Goal: Task Accomplishment & Management: Use online tool/utility

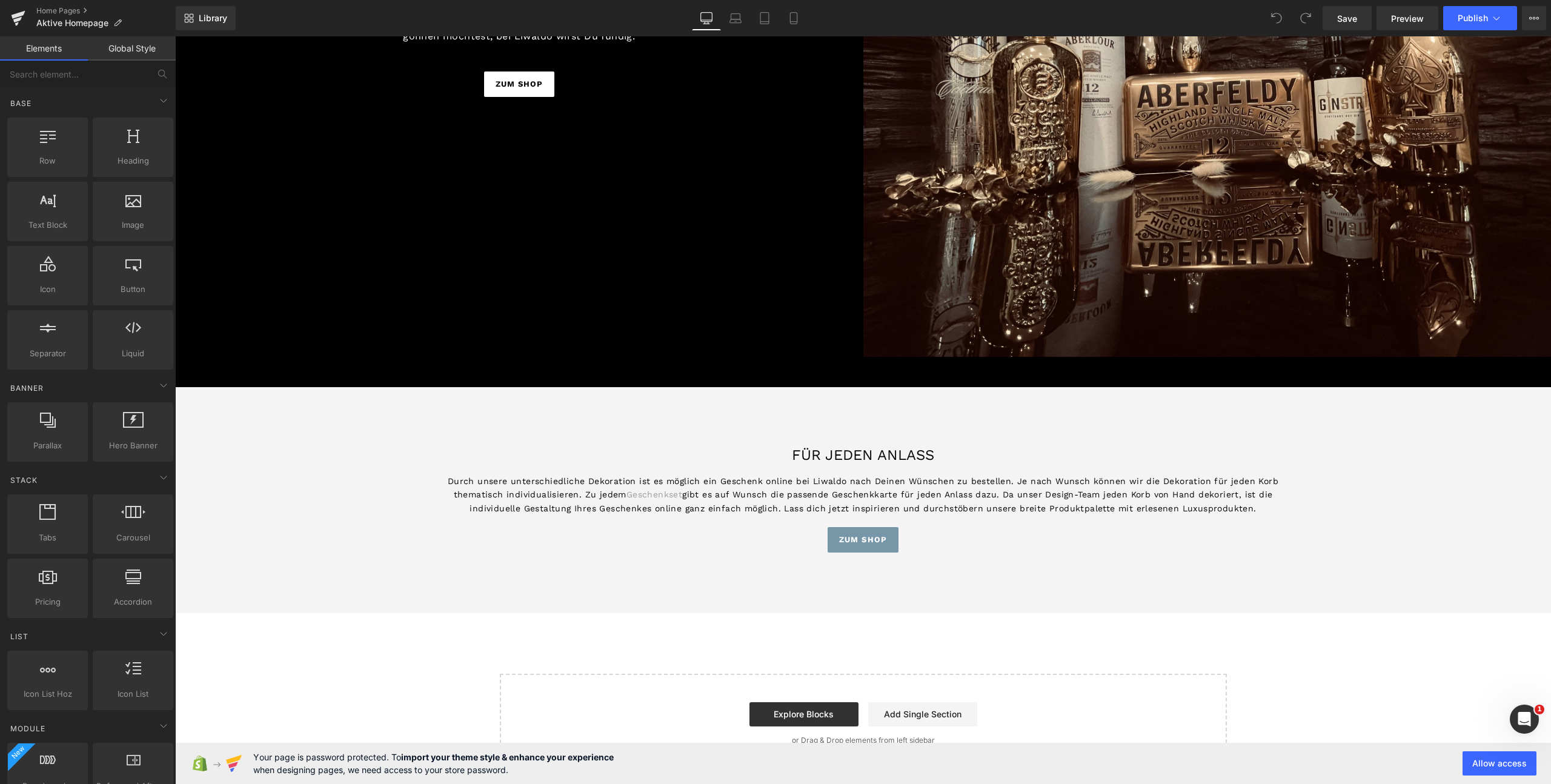
scroll to position [3599, 0]
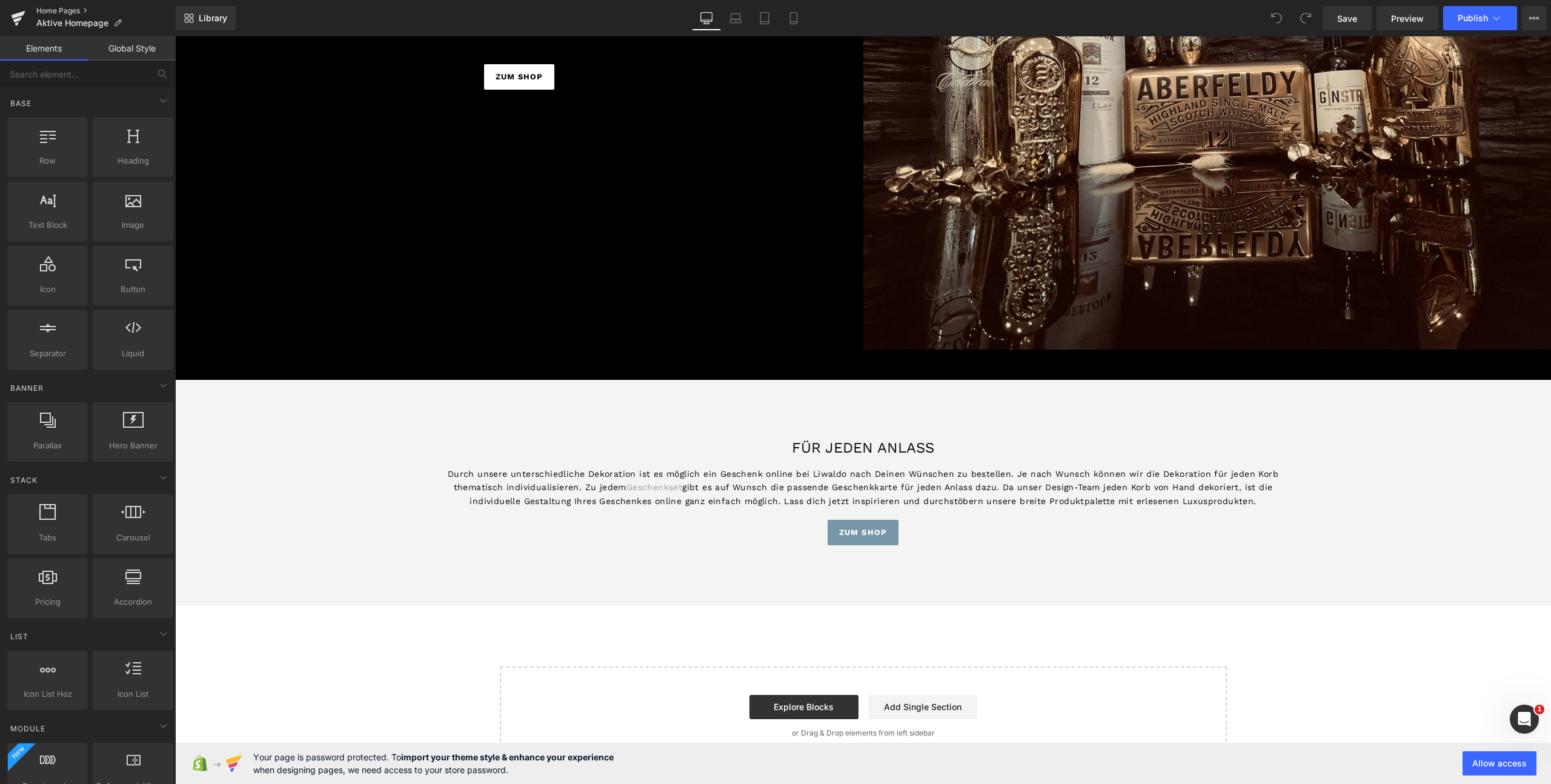
click at [59, 13] on link "Home Pages" at bounding box center [106, 11] width 140 height 9
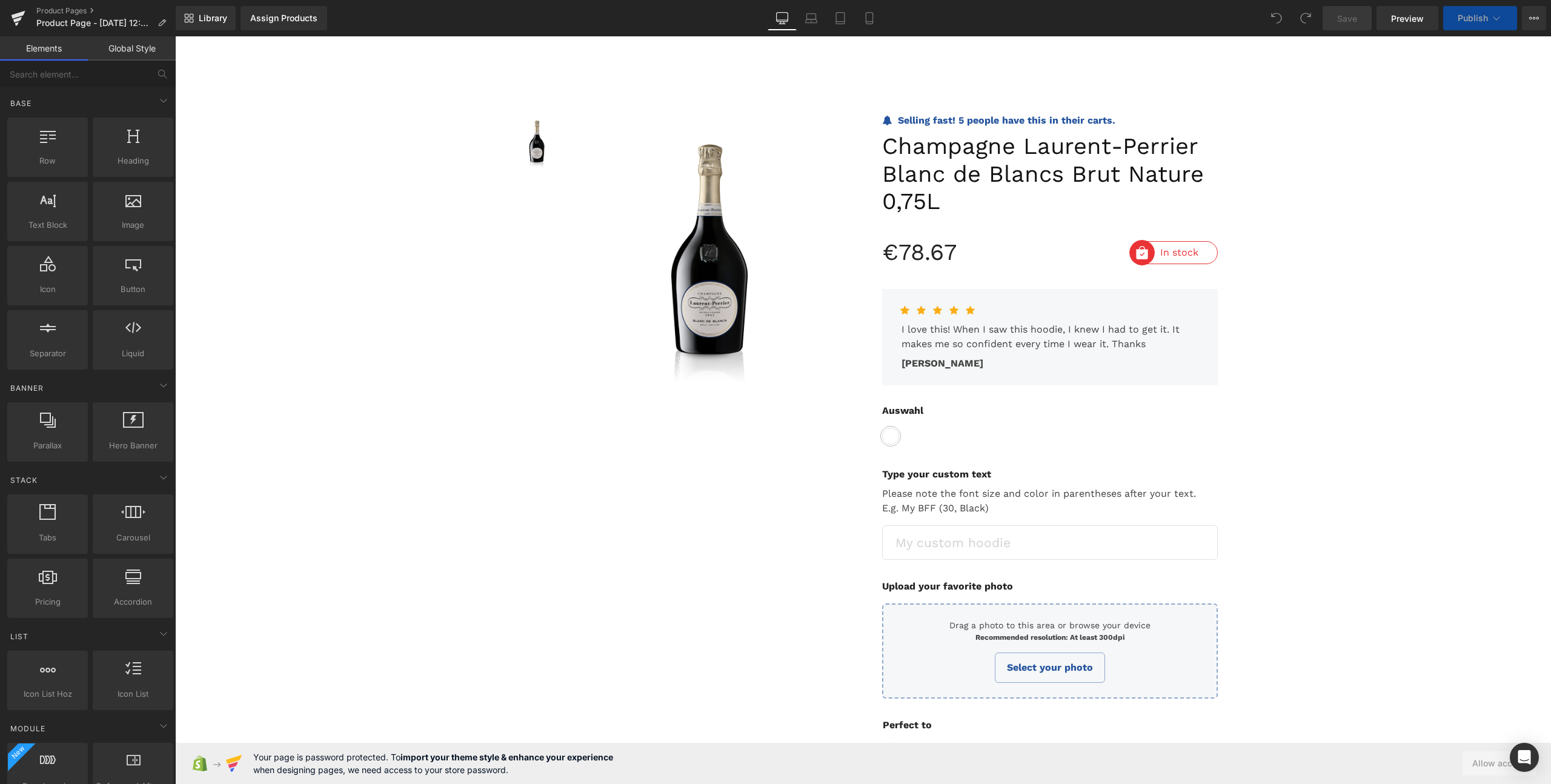
click at [288, 768] on span "Your page is password protected. To import your theme style & enhance your expe…" at bounding box center [434, 763] width 360 height 26
click at [208, 765] on icon at bounding box center [216, 763] width 53 height 20
click at [205, 764] on icon at bounding box center [205, 764] width 4 height 14
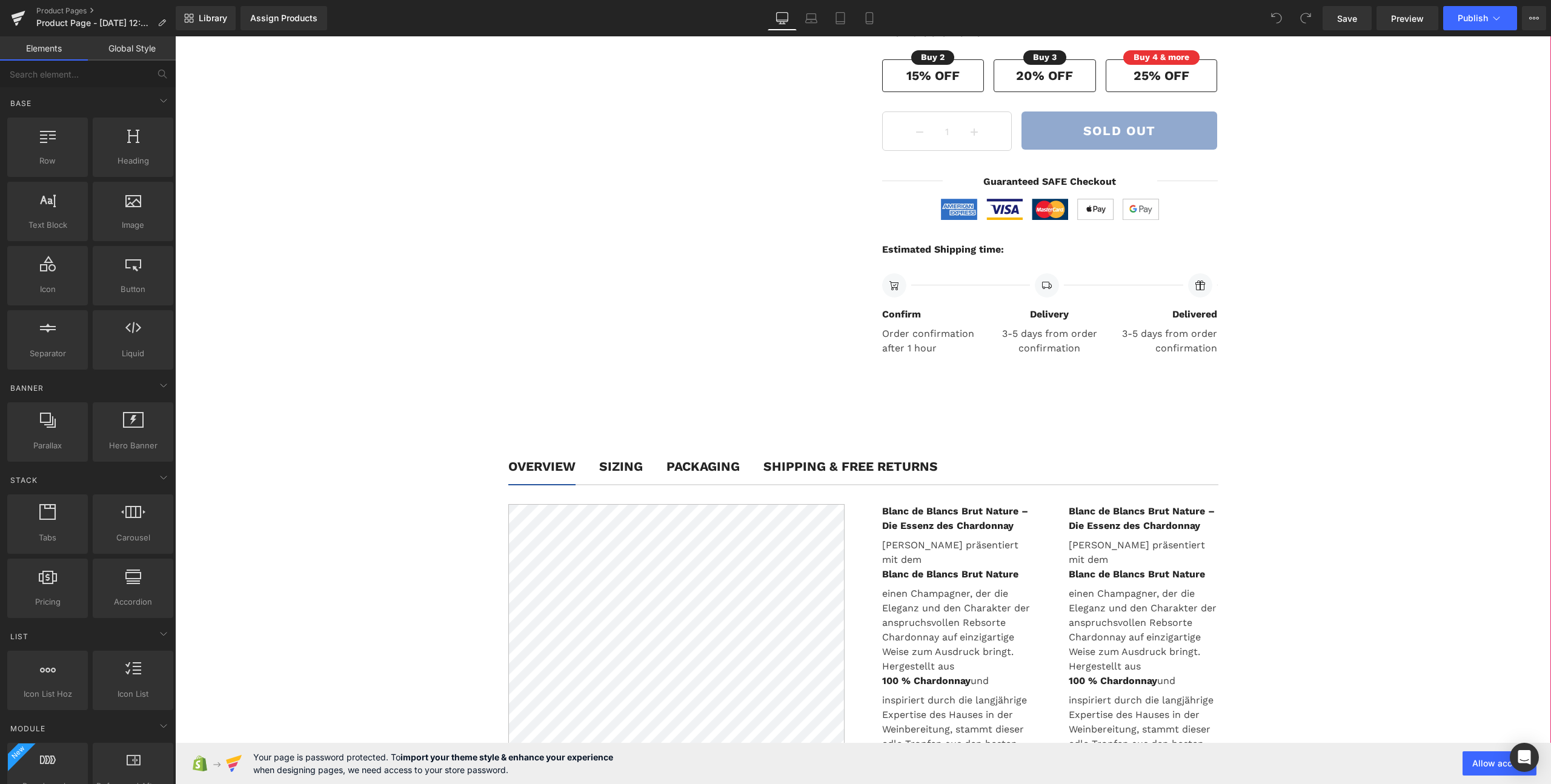
scroll to position [1080, 0]
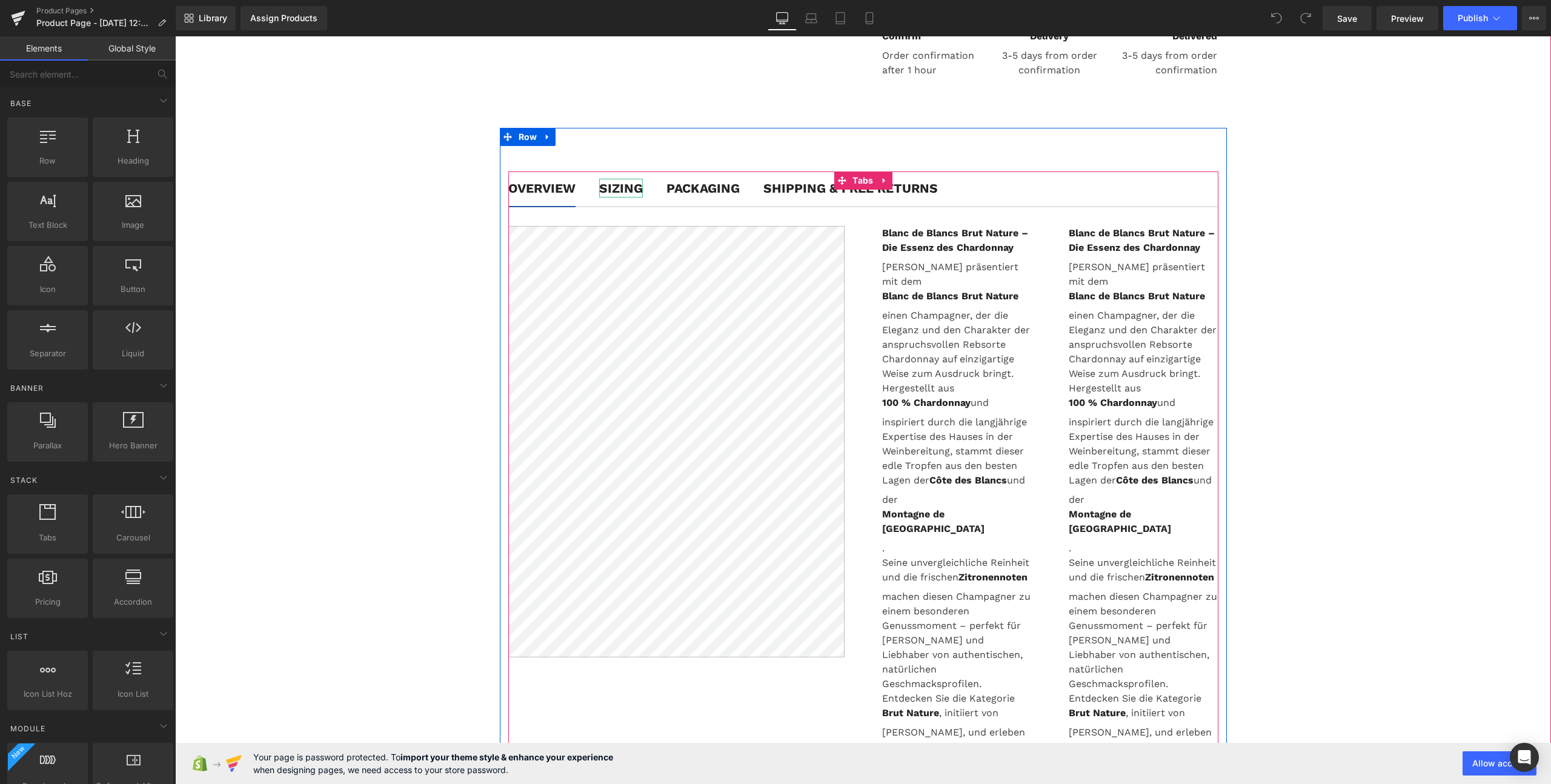
click at [608, 193] on strong "SIZING" at bounding box center [621, 188] width 44 height 15
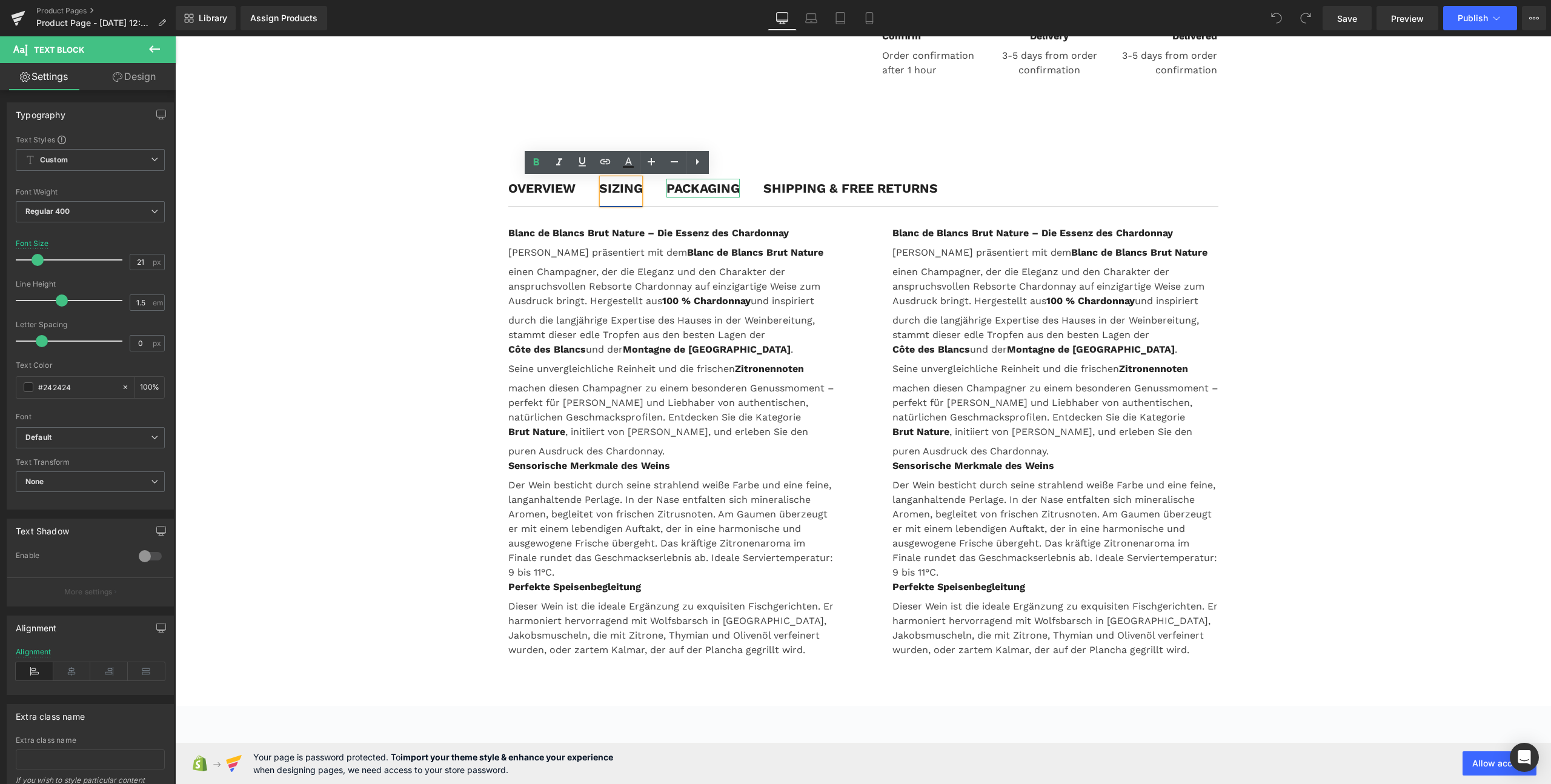
click at [693, 193] on strong "PACKAGING" at bounding box center [703, 188] width 74 height 15
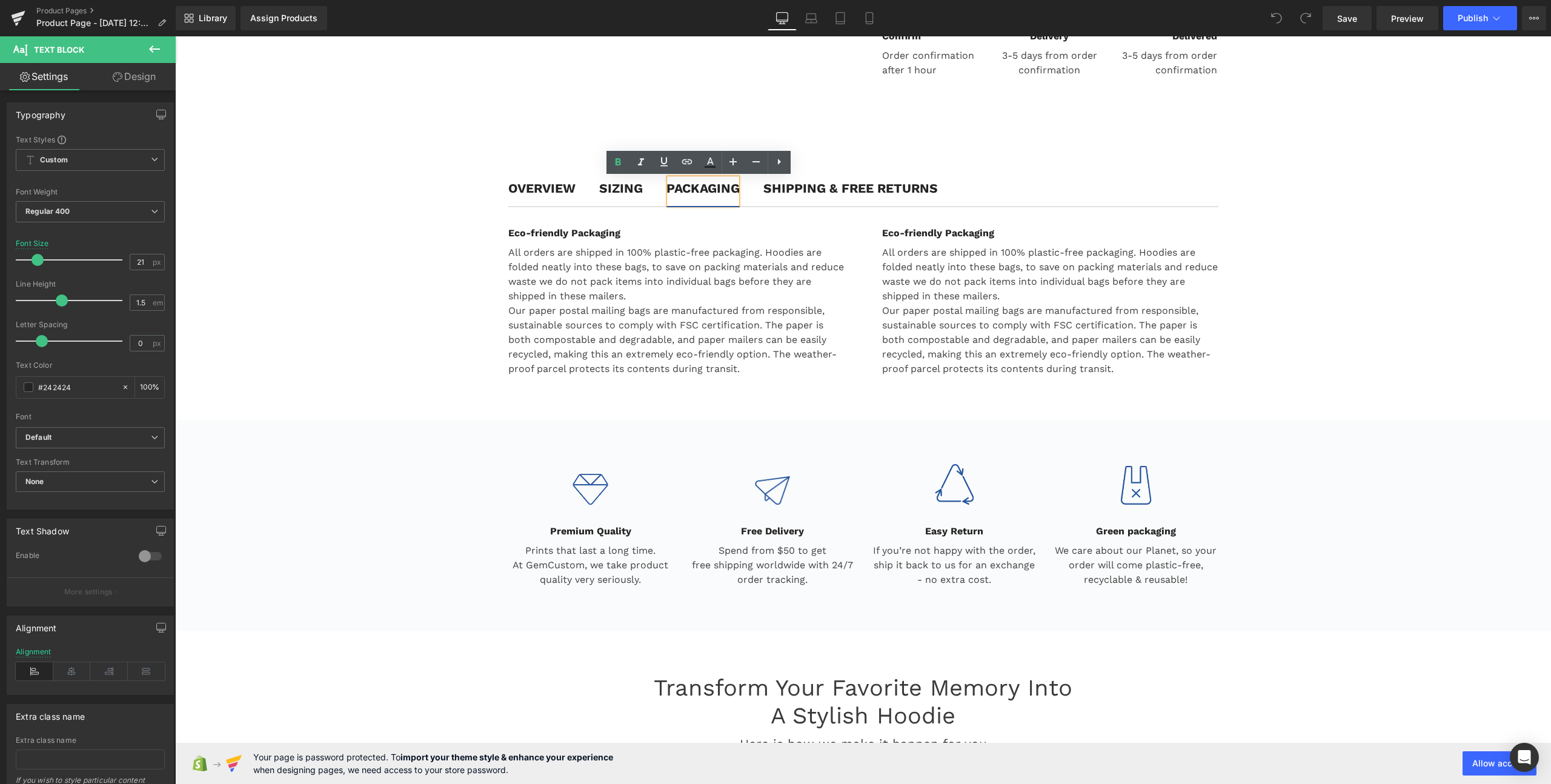
click at [819, 193] on b "SHIPPING & FREE RETURNS" at bounding box center [850, 188] width 175 height 15
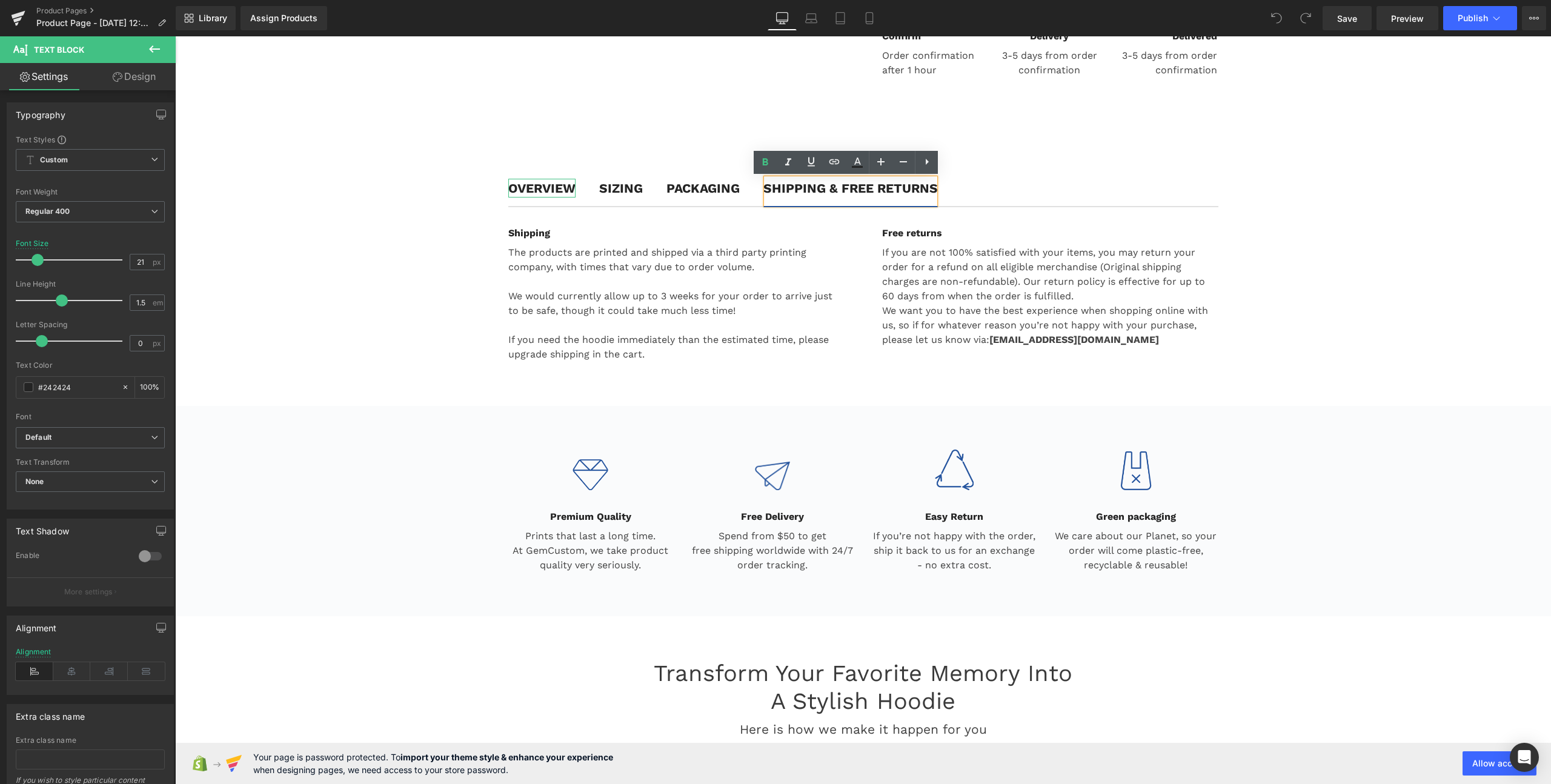
click at [544, 189] on strong "OVERVIEW" at bounding box center [542, 188] width 67 height 15
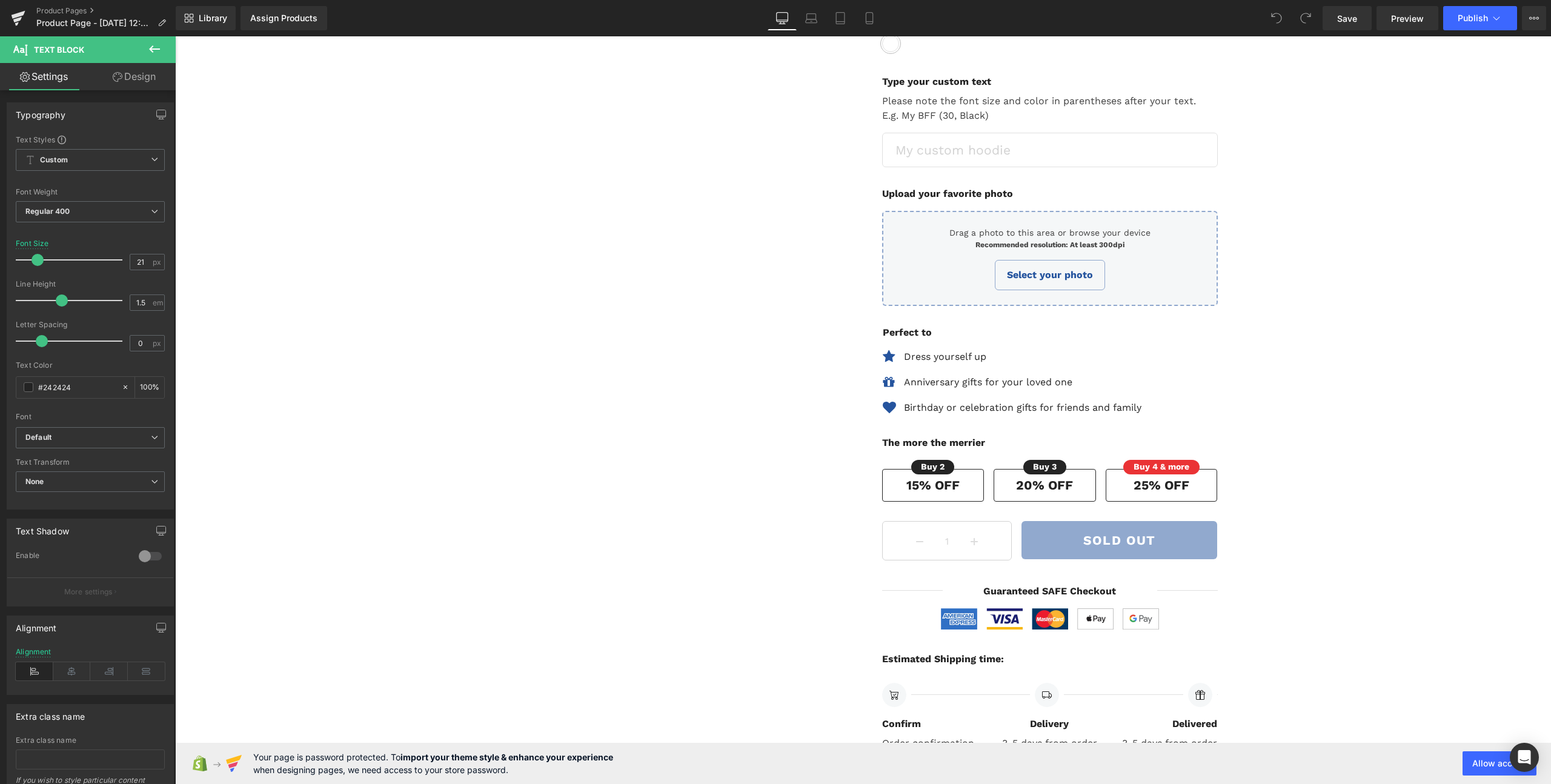
scroll to position [0, 0]
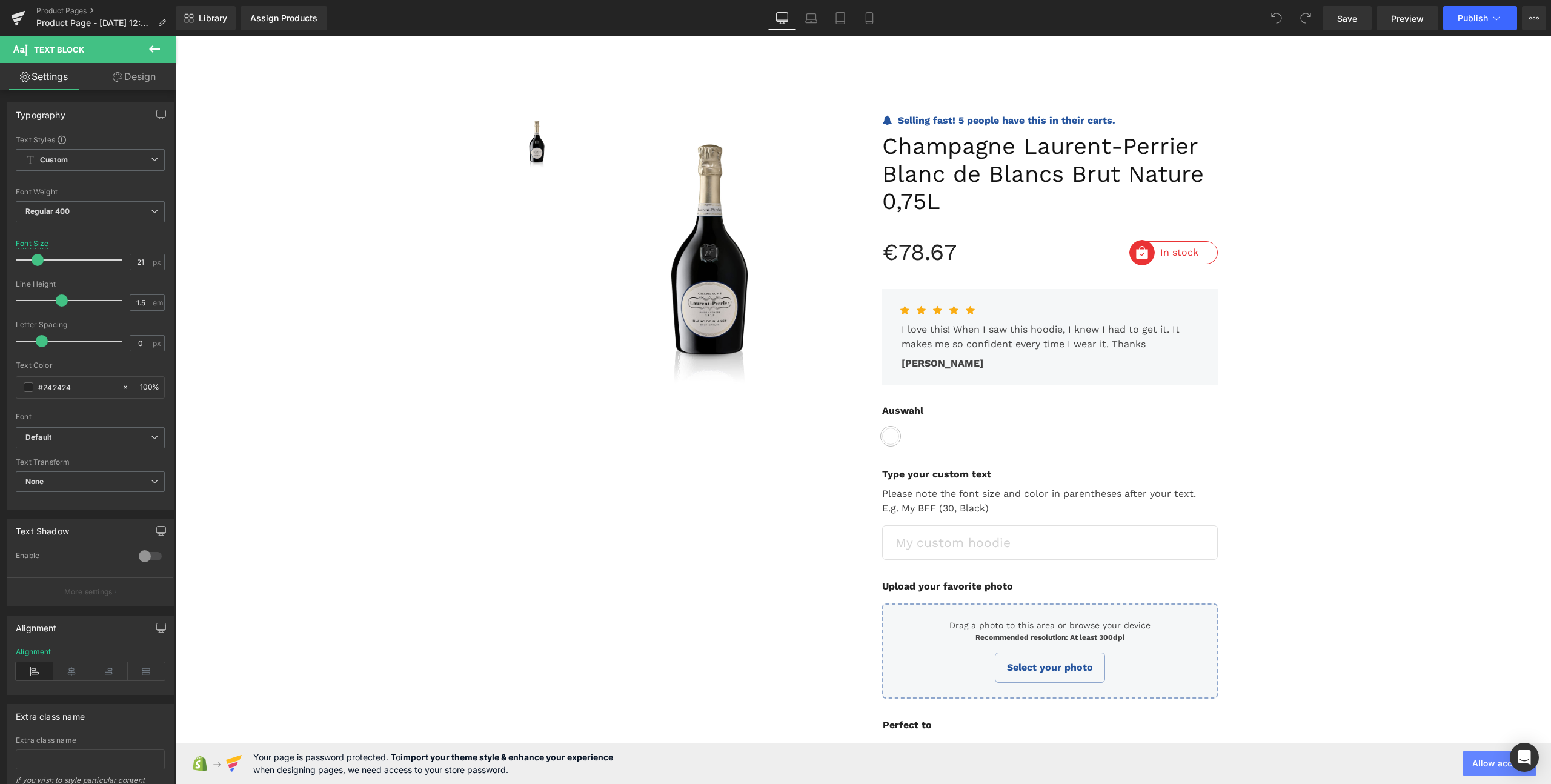
click at [1480, 766] on button "Allow access" at bounding box center [1500, 763] width 74 height 24
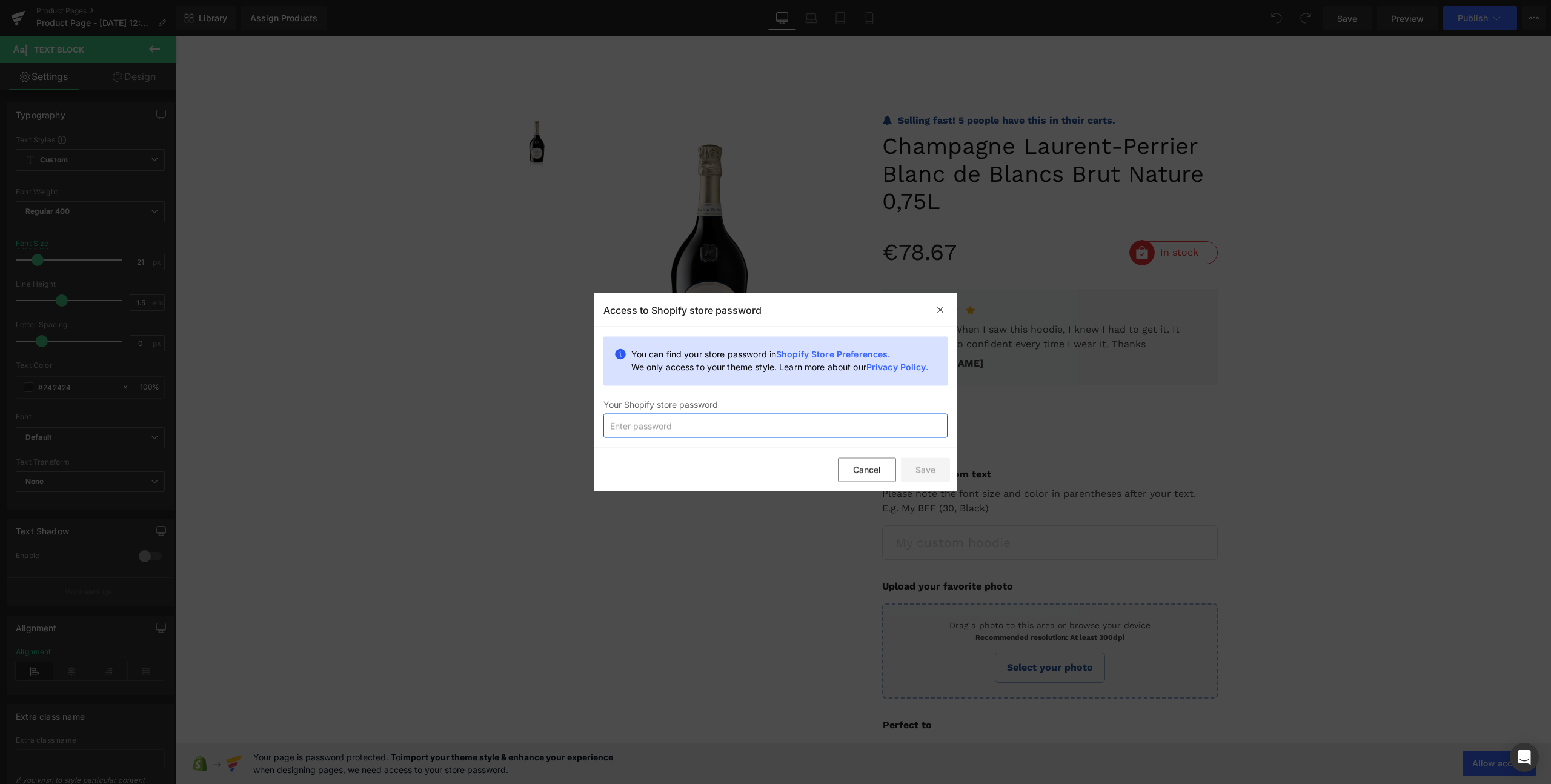
click at [660, 419] on input "text" at bounding box center [776, 426] width 344 height 24
paste input "CSMEnzberg25!"
type input "CSMEnzberg25!"
click at [939, 474] on button "Save" at bounding box center [925, 469] width 49 height 24
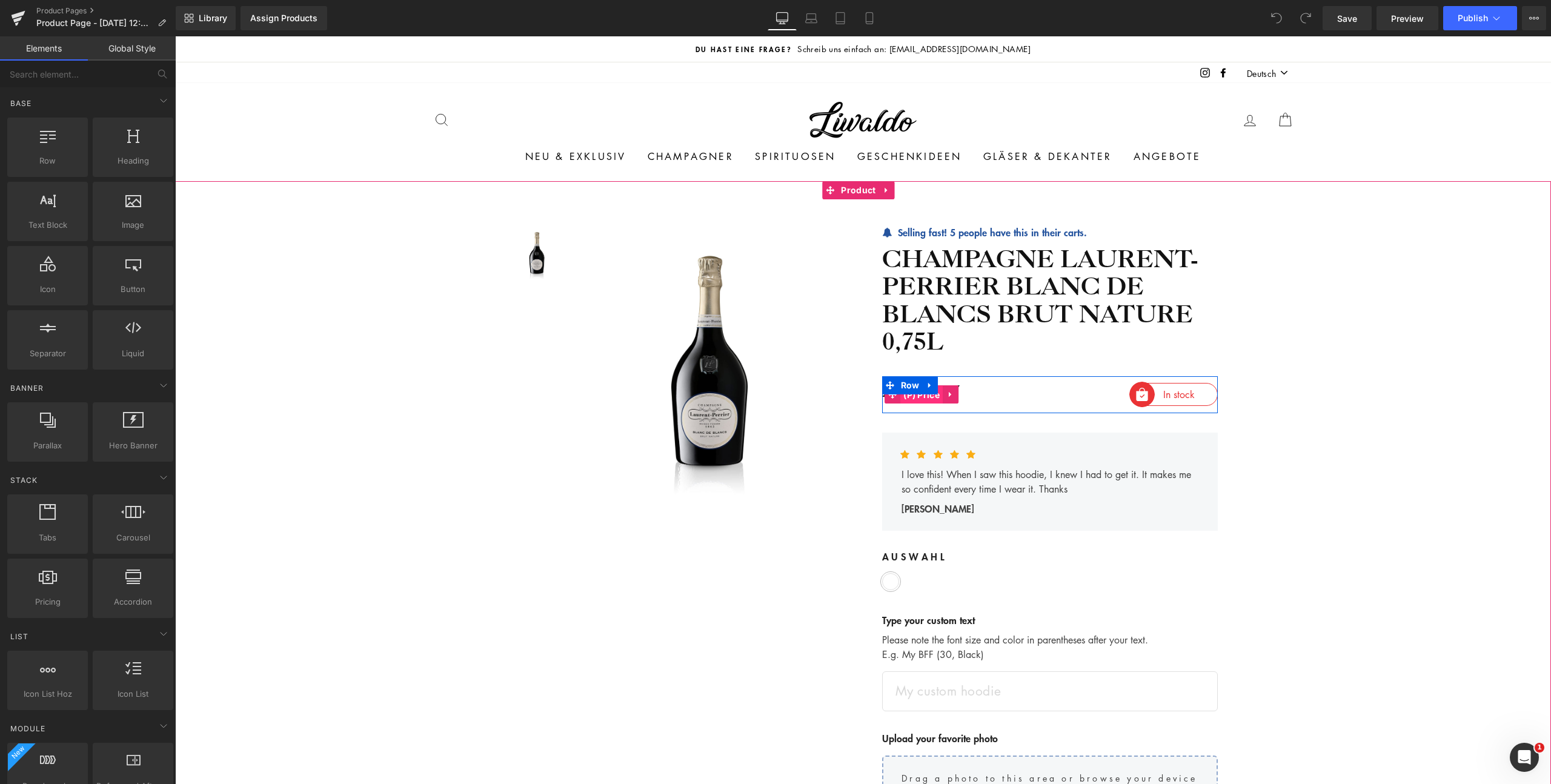
click at [924, 397] on span "(P) Price" at bounding box center [921, 394] width 42 height 18
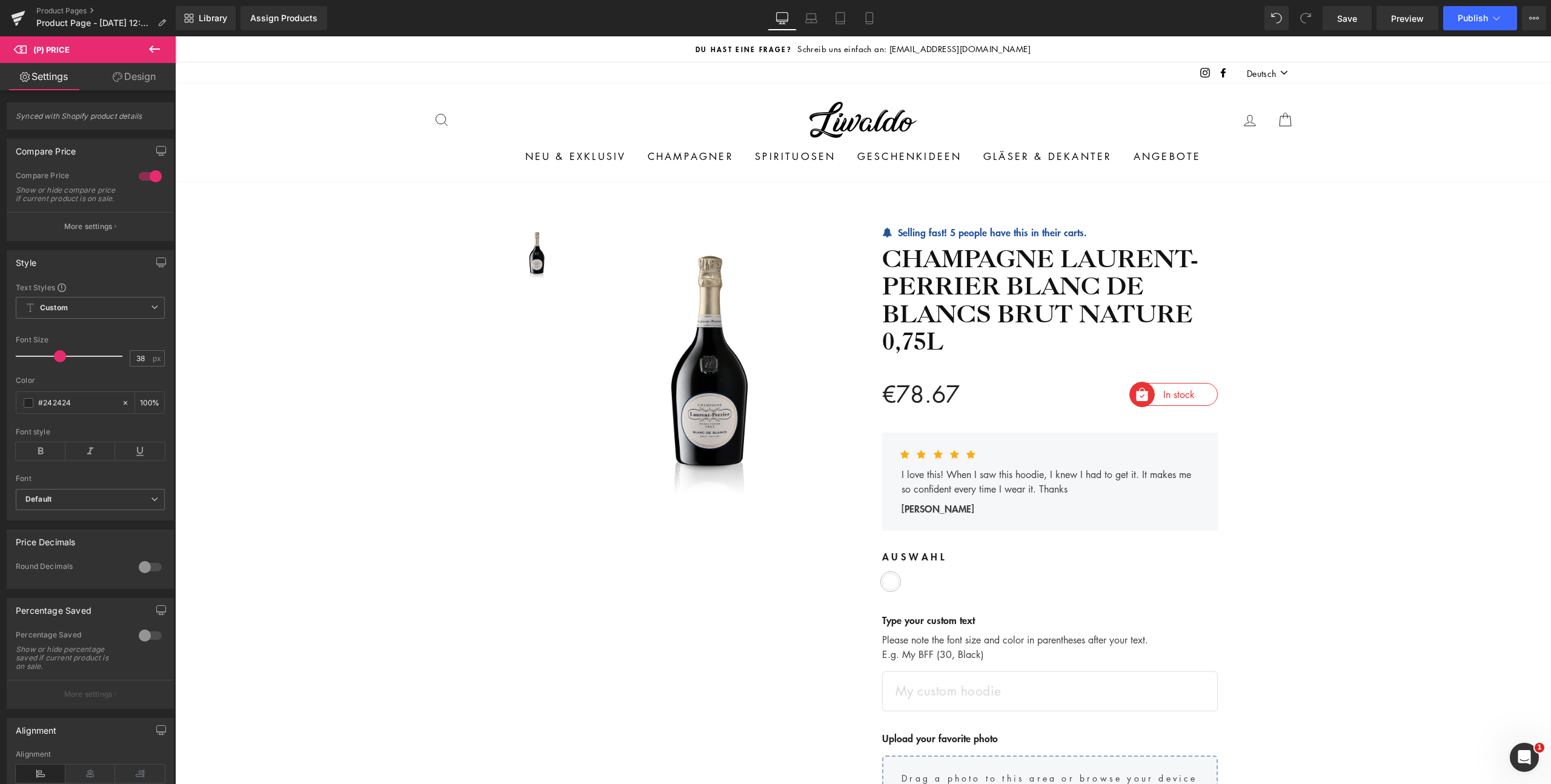
click at [158, 49] on icon at bounding box center [154, 49] width 11 height 7
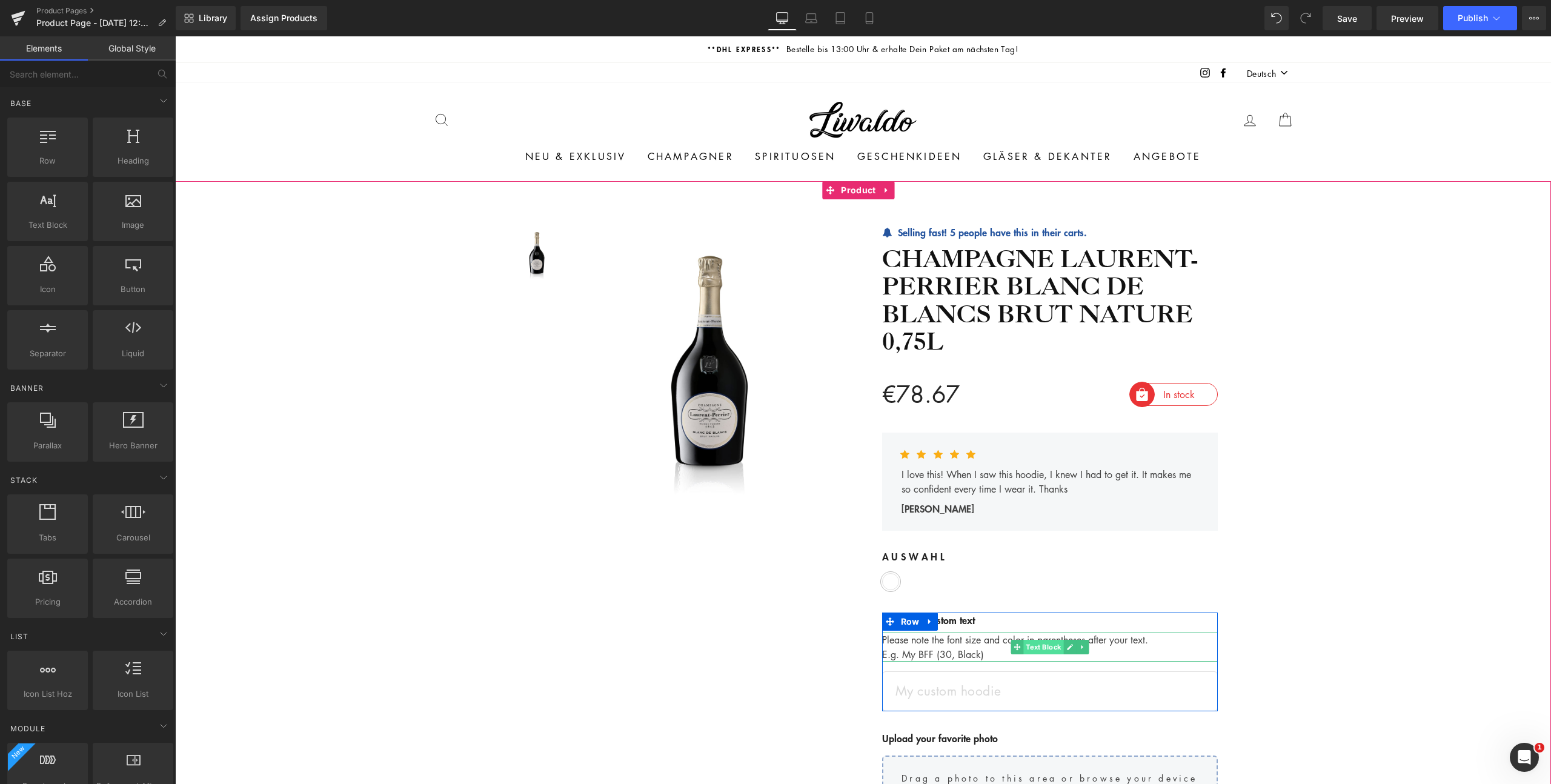
click at [1043, 649] on span "Text Block" at bounding box center [1043, 647] width 40 height 15
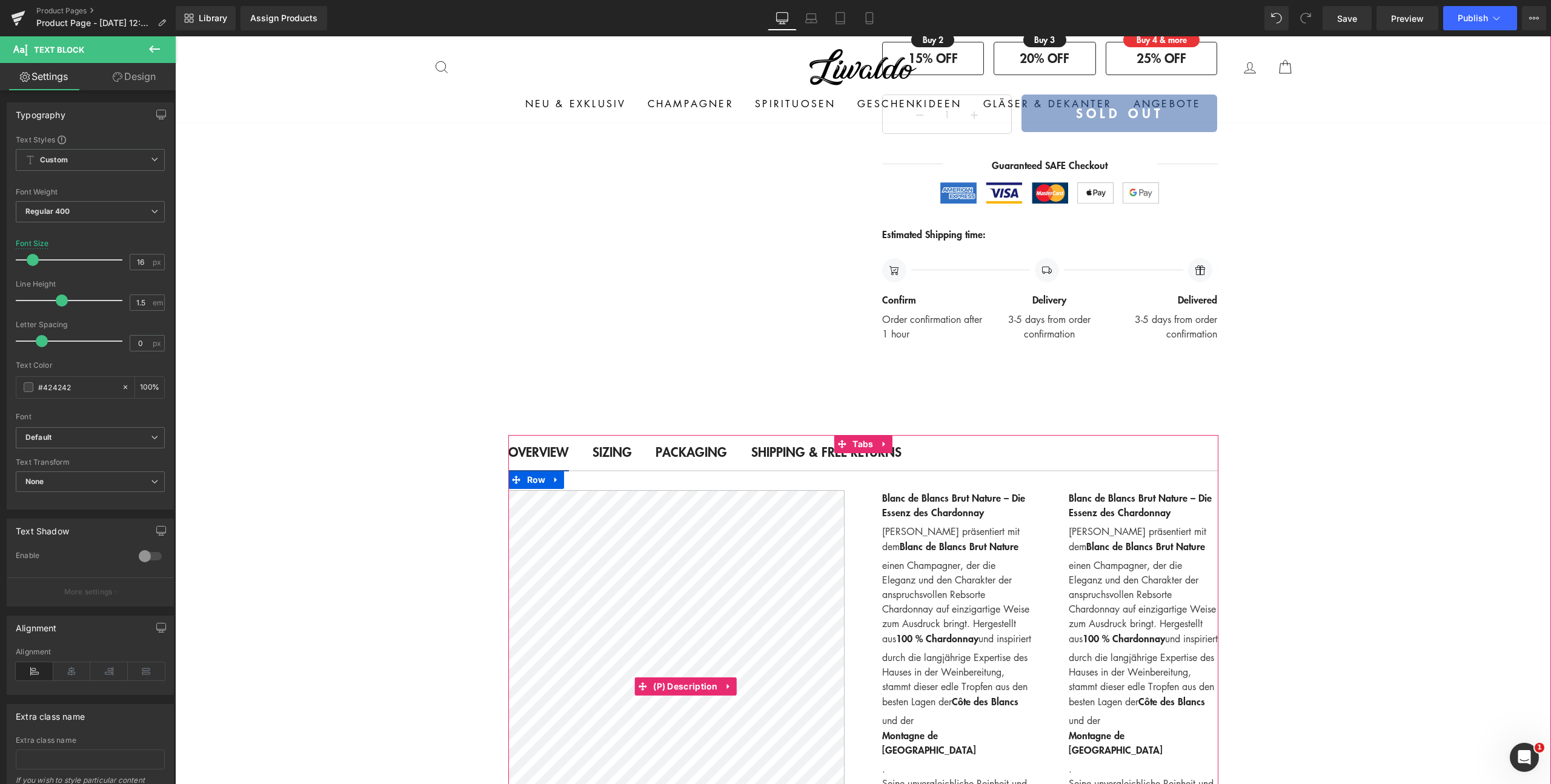
scroll to position [1124, 0]
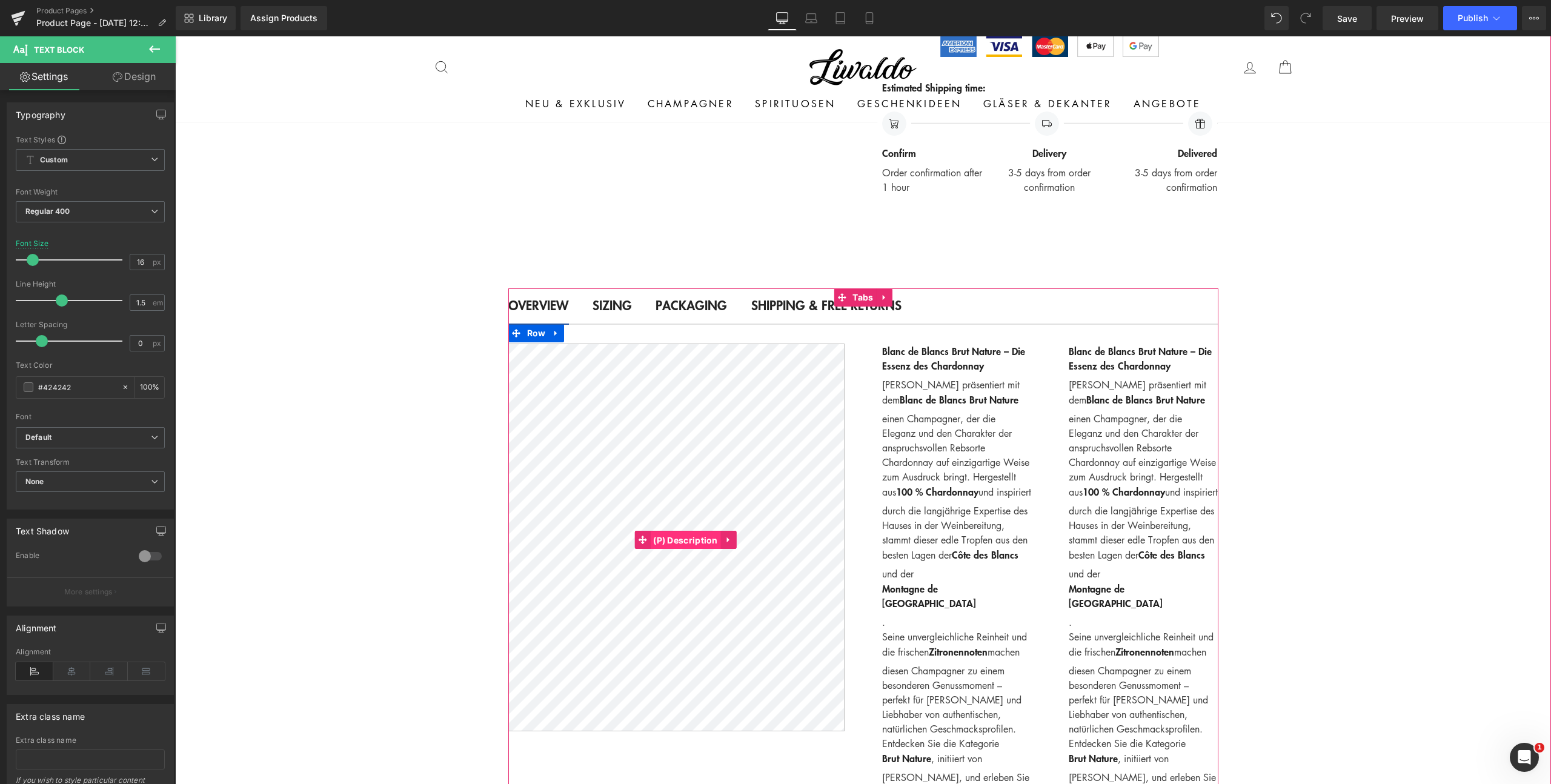
click at [674, 532] on span "(P) Description" at bounding box center [685, 540] width 71 height 18
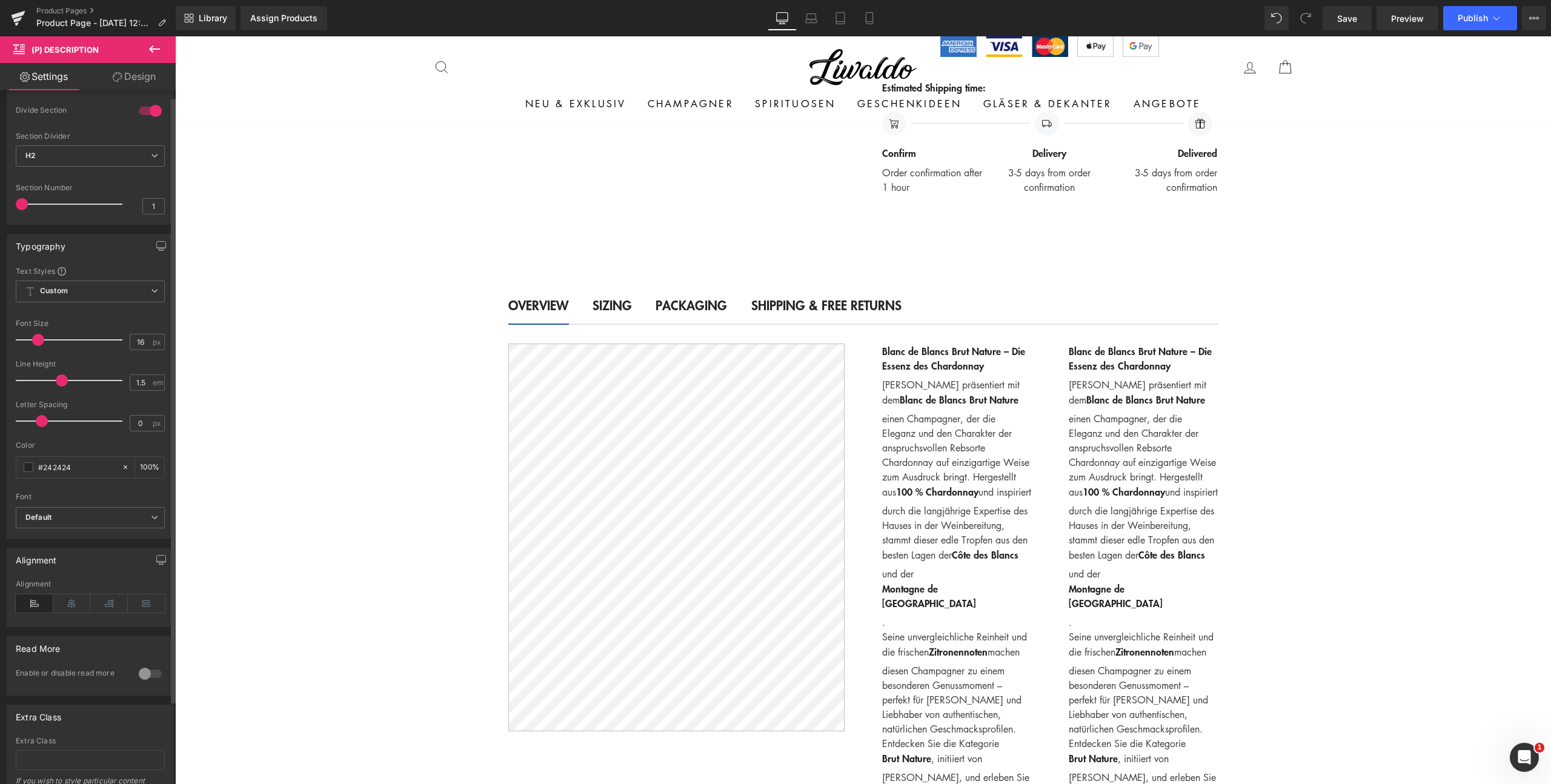
scroll to position [0, 0]
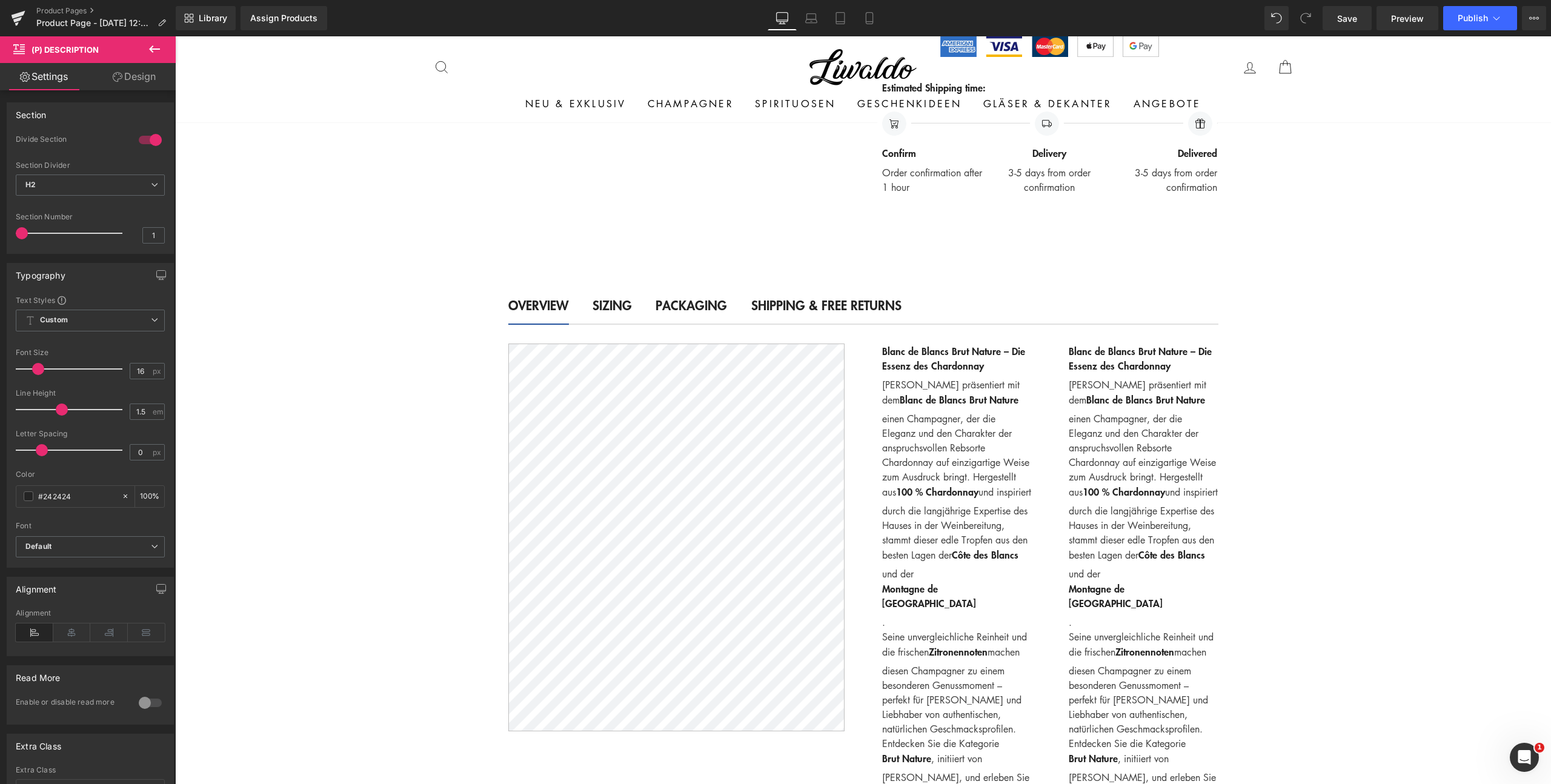
click at [154, 44] on icon at bounding box center [154, 49] width 15 height 15
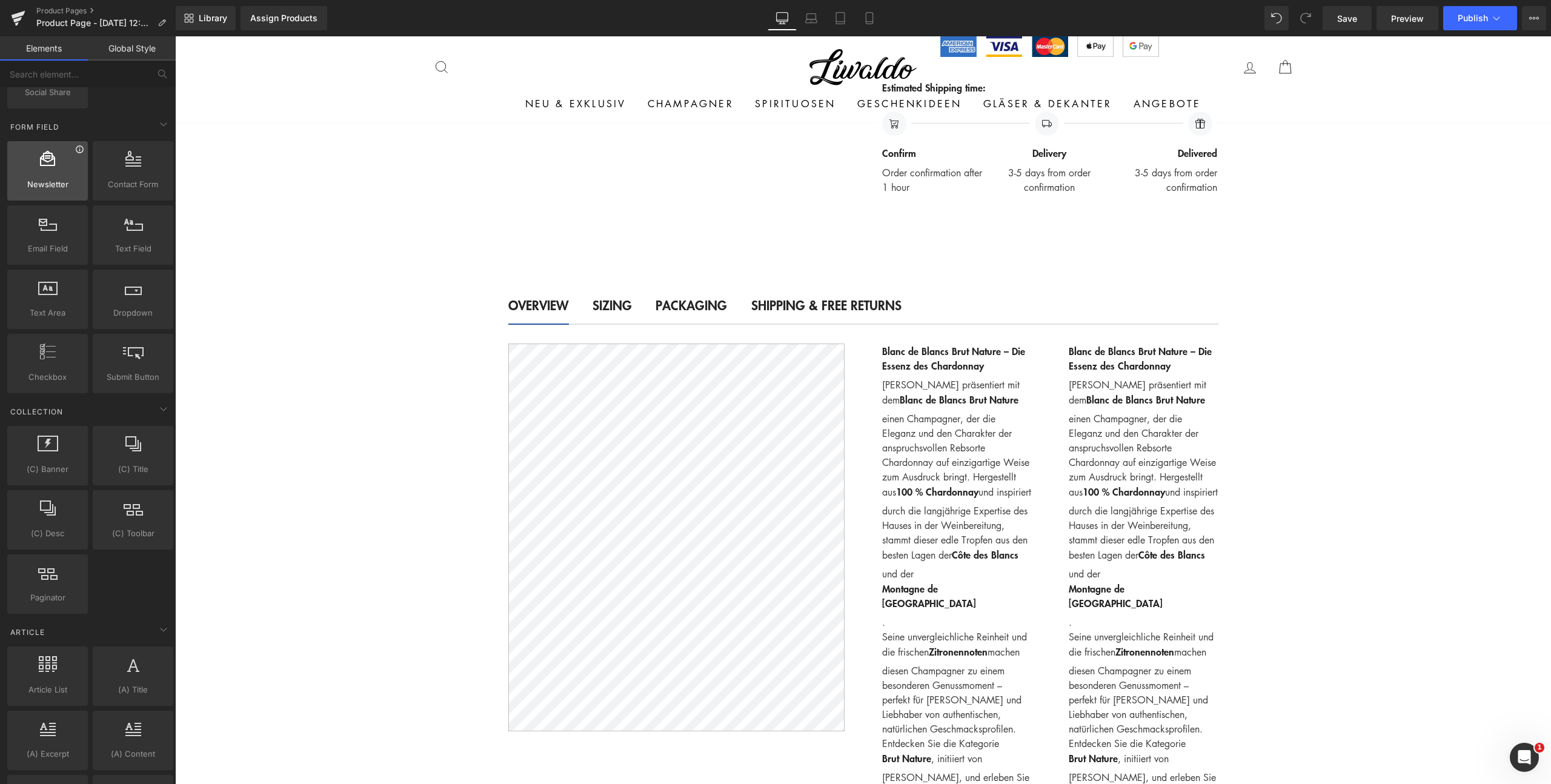
scroll to position [750, 0]
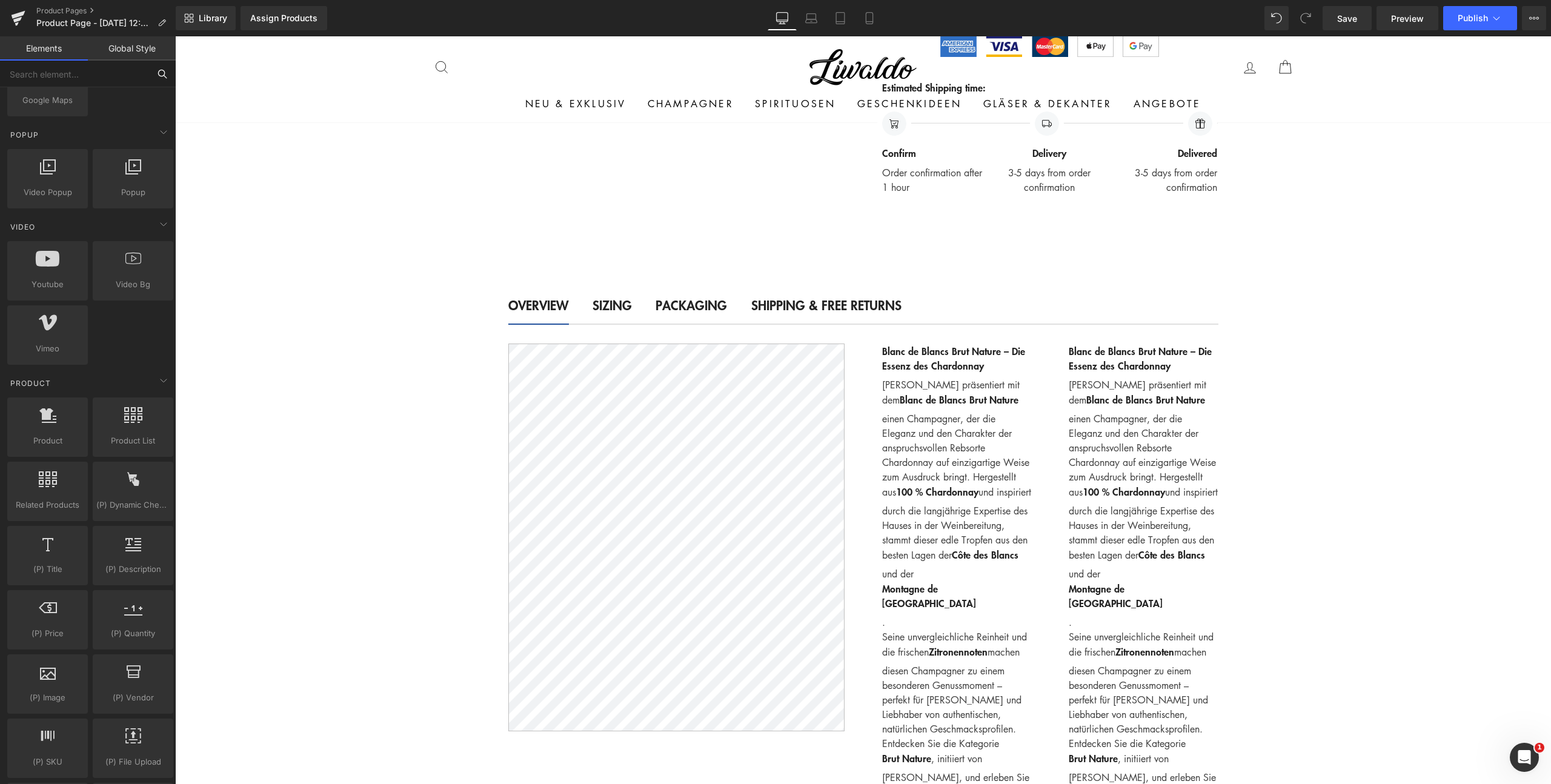
click at [86, 75] on input "text" at bounding box center [74, 74] width 149 height 27
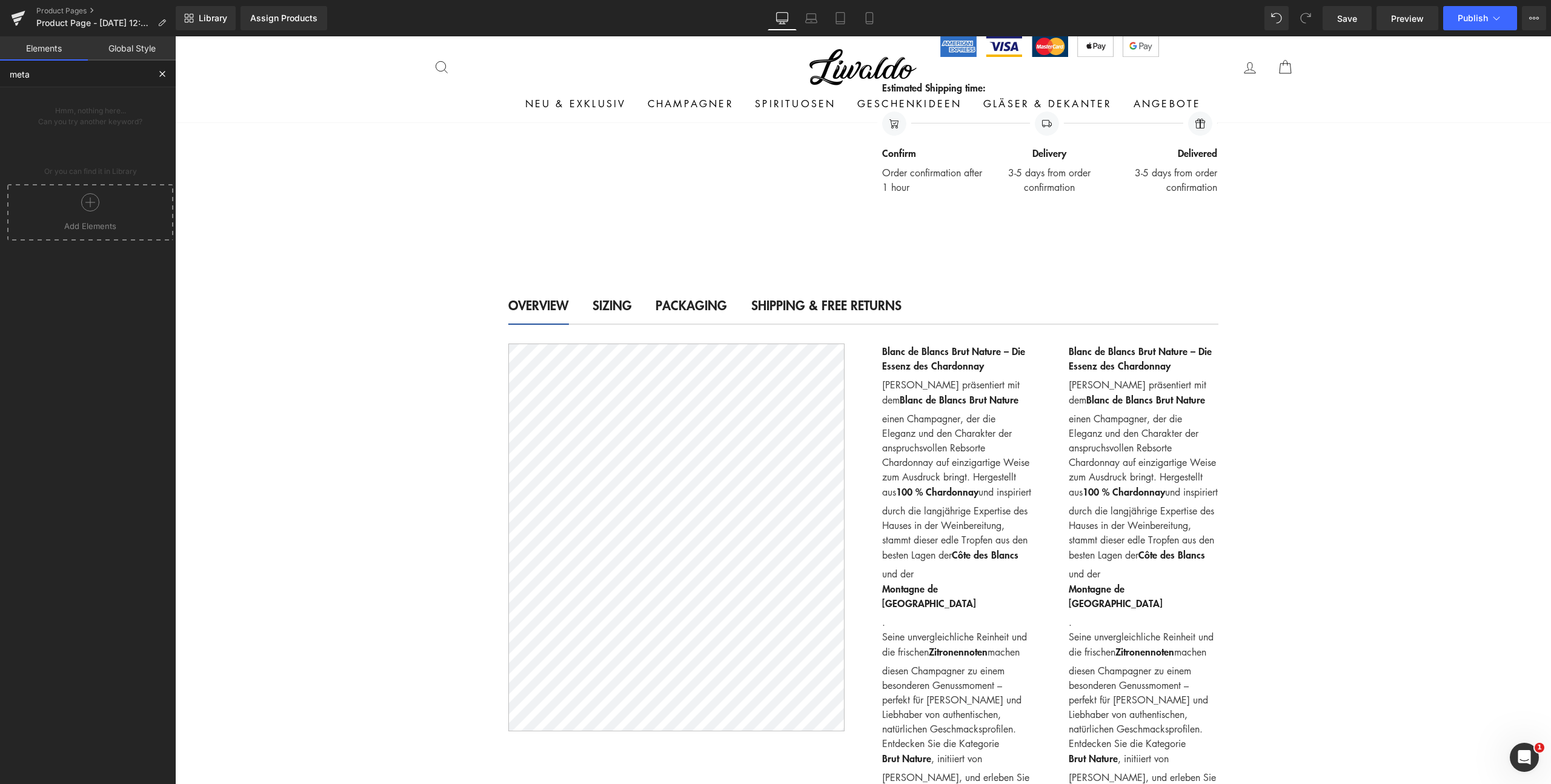
scroll to position [0, 0]
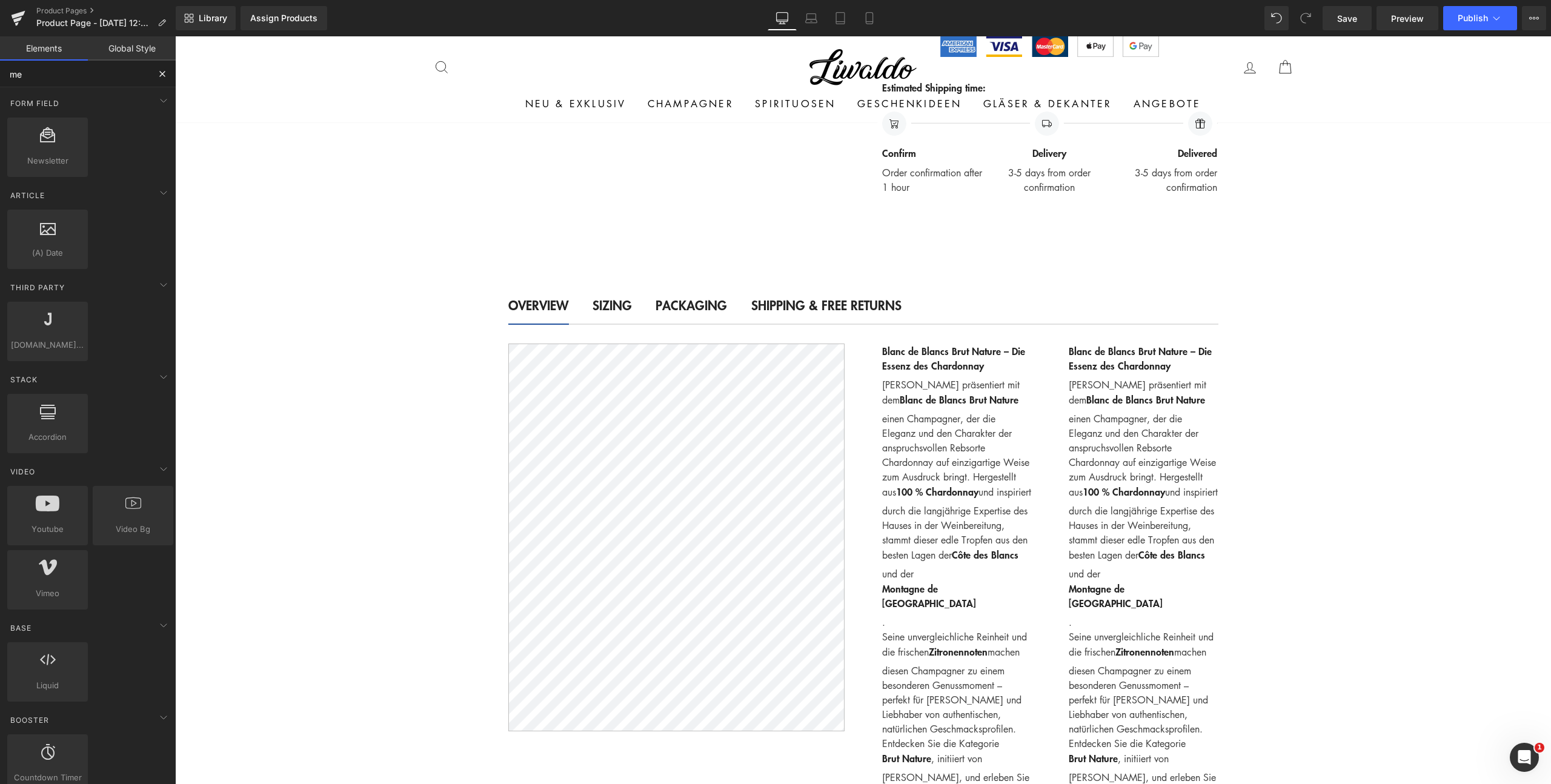
type input "m"
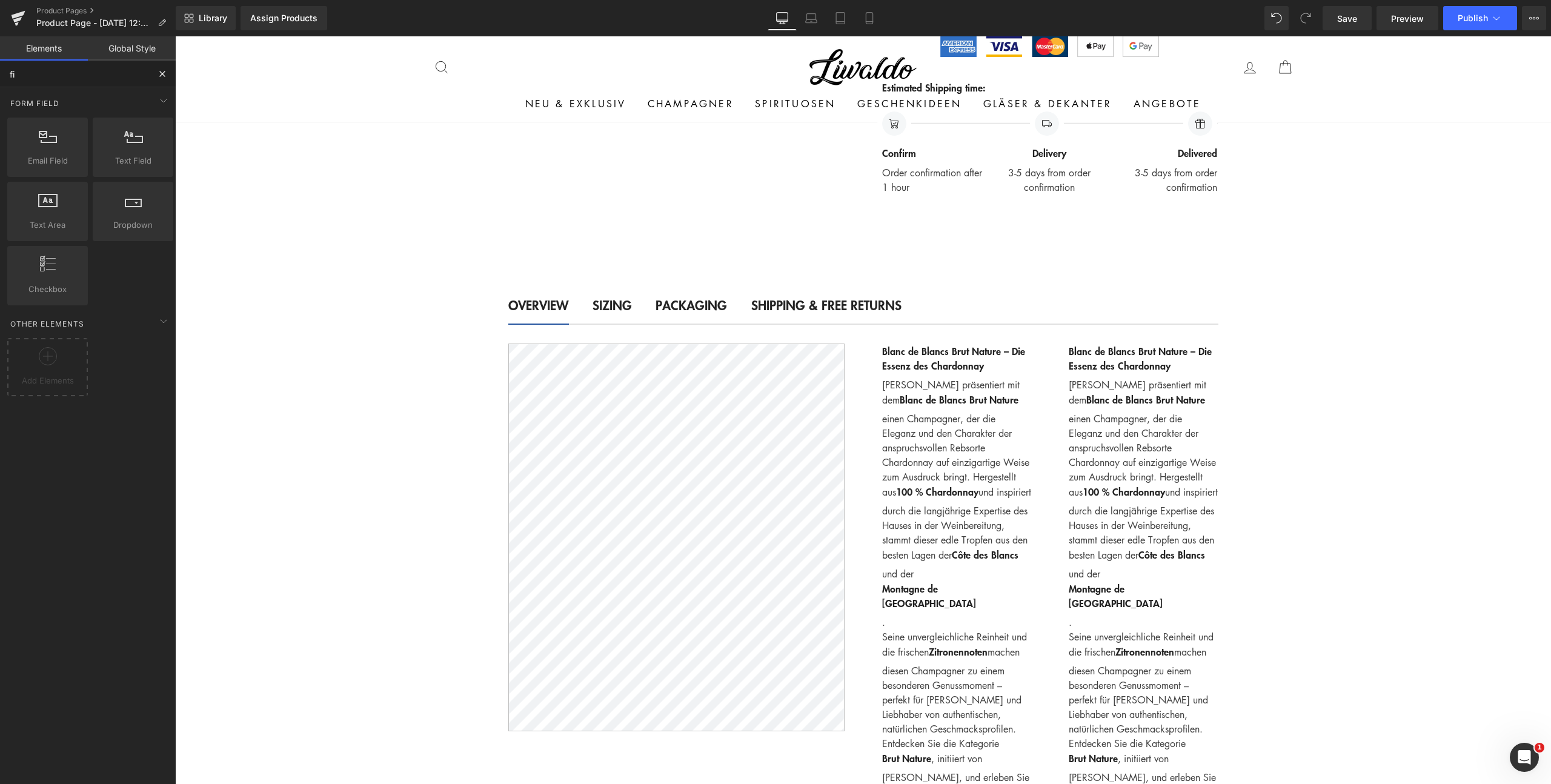
type input "f"
type input "t"
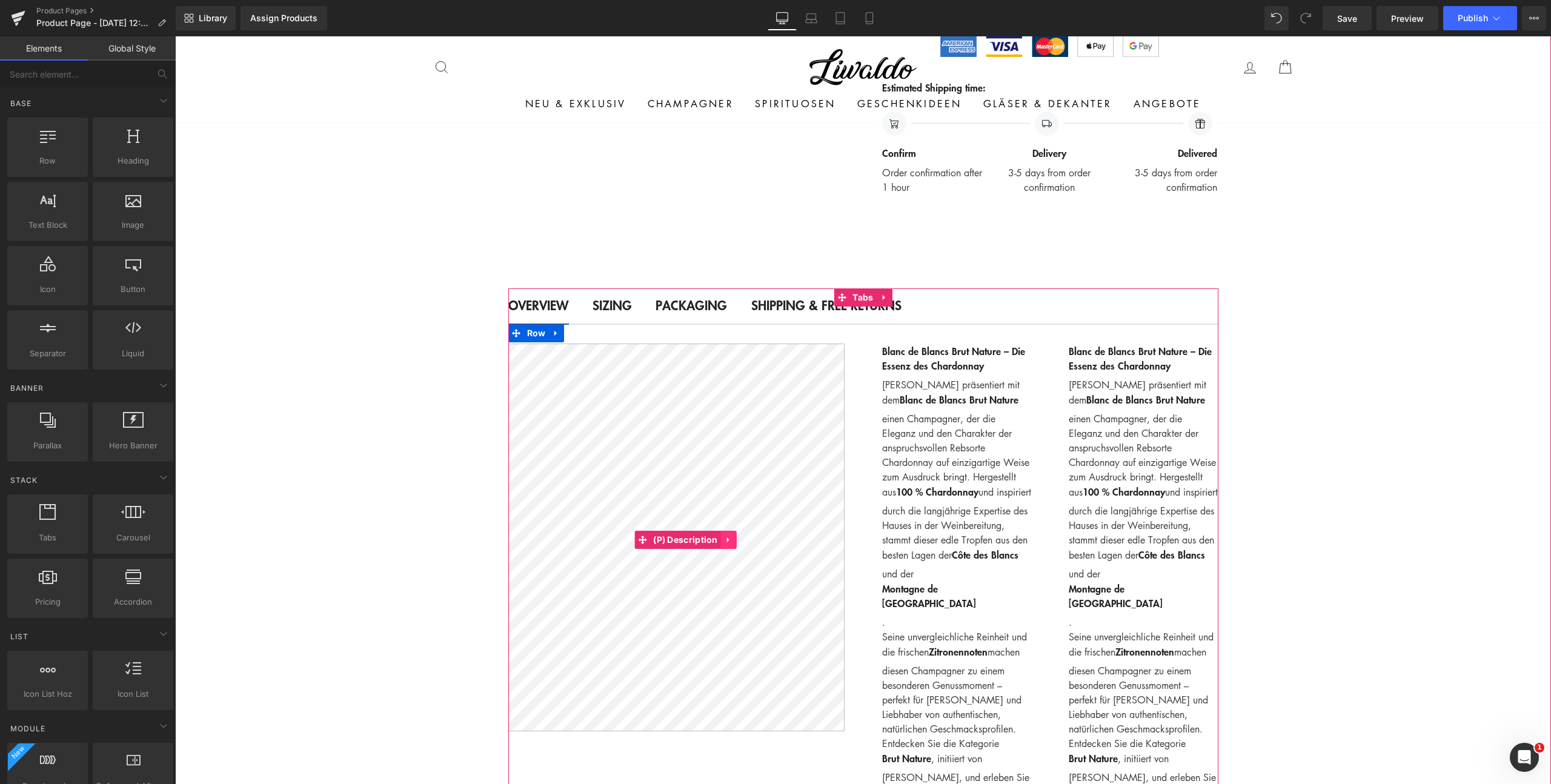
click at [727, 537] on icon at bounding box center [728, 540] width 3 height 5
click at [752, 537] on icon at bounding box center [753, 540] width 3 height 5
click at [676, 535] on span "(P) Description" at bounding box center [685, 540] width 71 height 18
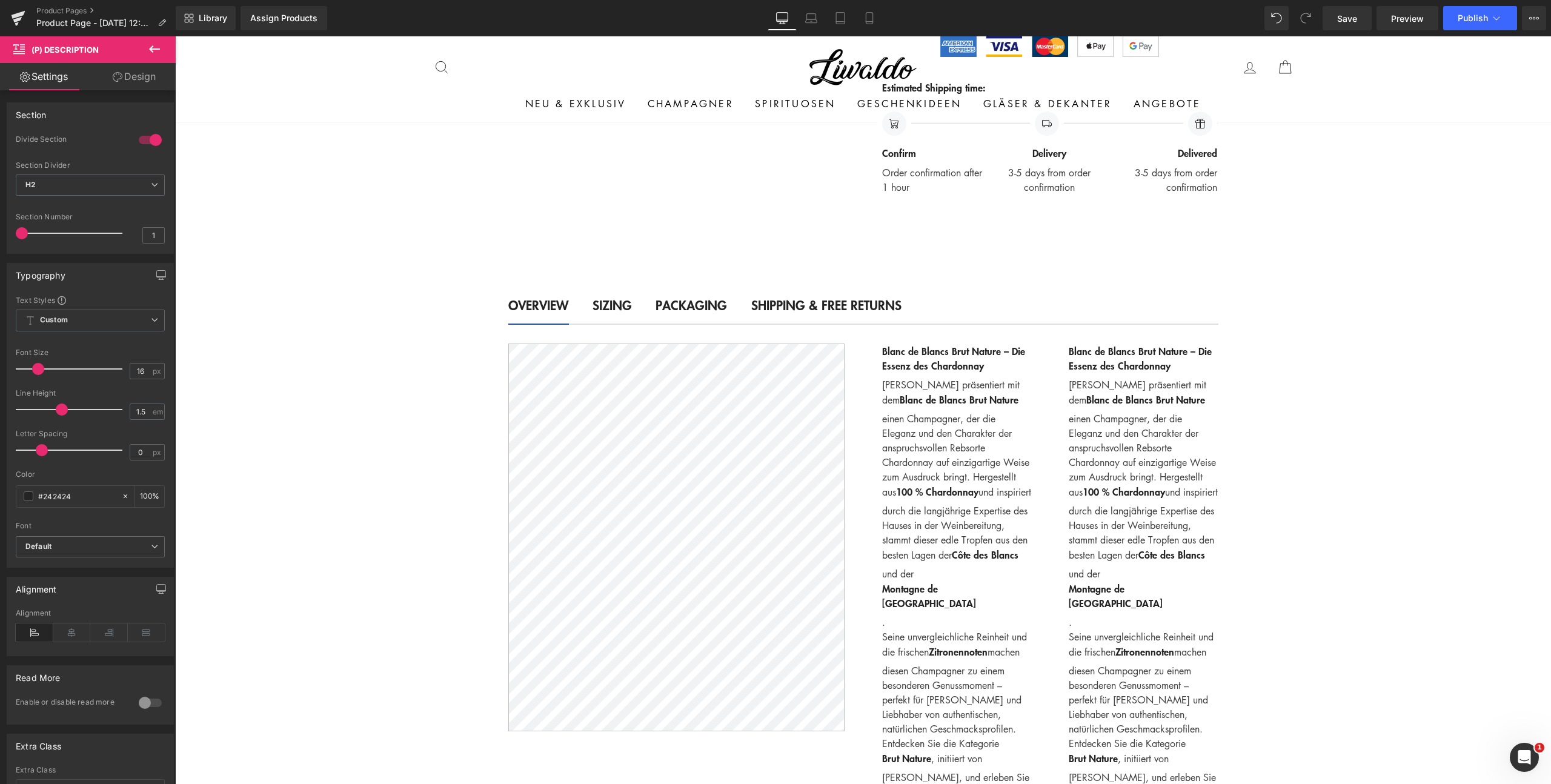
click at [63, 51] on span "(P) Description" at bounding box center [65, 49] width 67 height 9
click at [21, 50] on icon at bounding box center [19, 48] width 11 height 11
click at [45, 51] on span "(P) Description" at bounding box center [65, 49] width 67 height 9
click at [132, 81] on link "Design" at bounding box center [134, 76] width 88 height 27
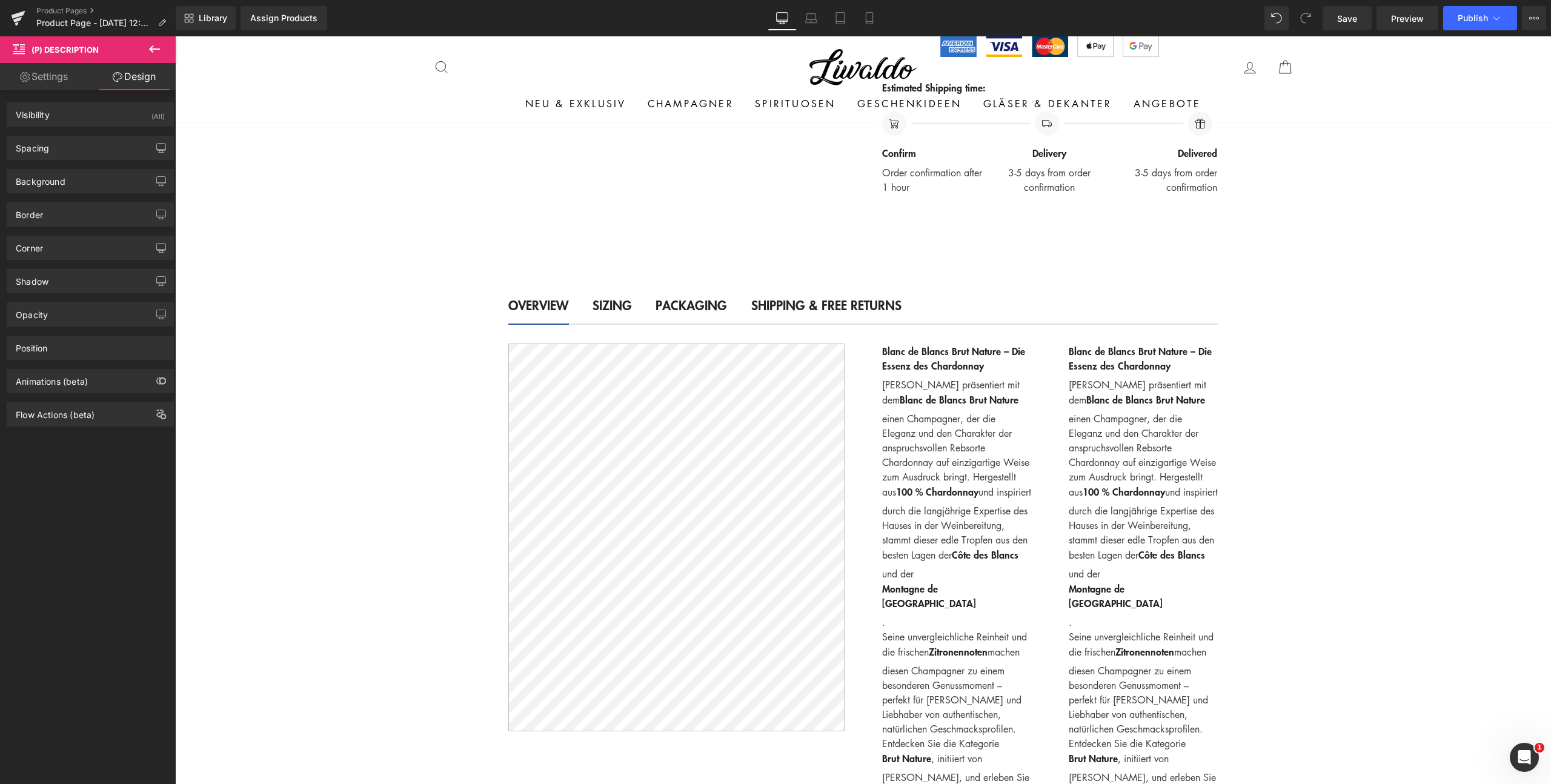
click at [49, 81] on link "Settings" at bounding box center [44, 76] width 88 height 27
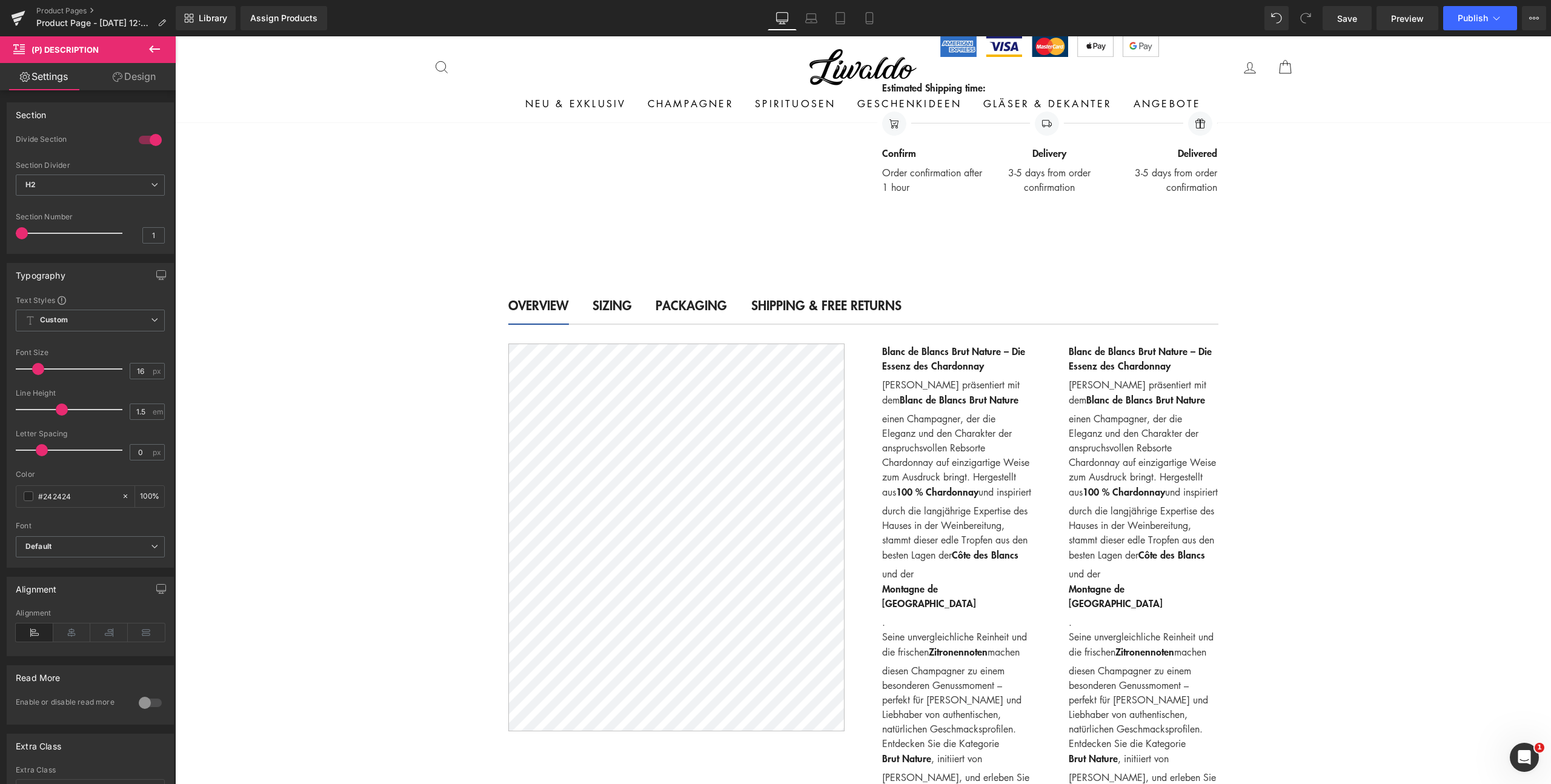
click at [152, 49] on icon at bounding box center [154, 49] width 11 height 7
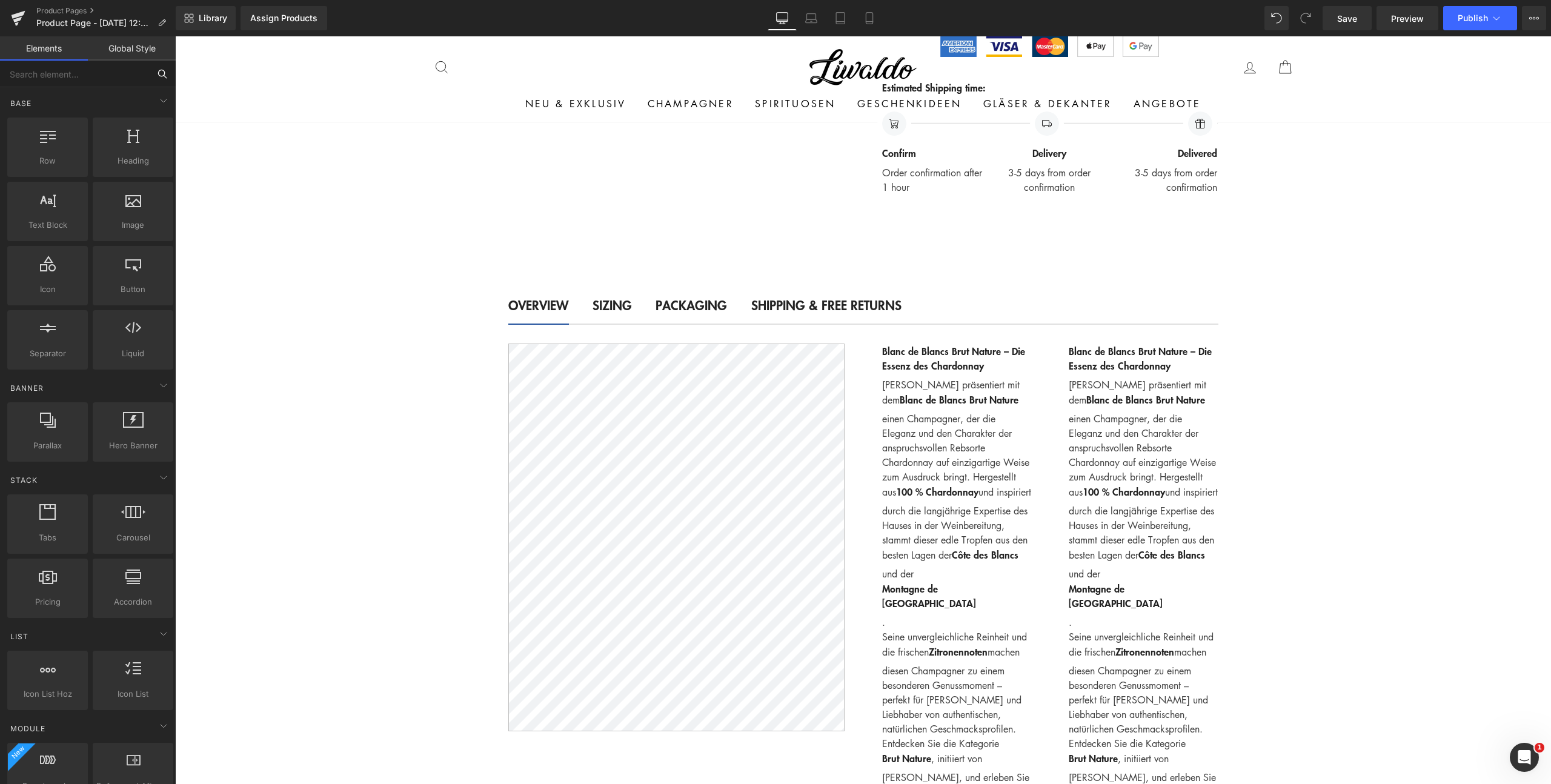
click at [87, 81] on input "text" at bounding box center [74, 74] width 149 height 27
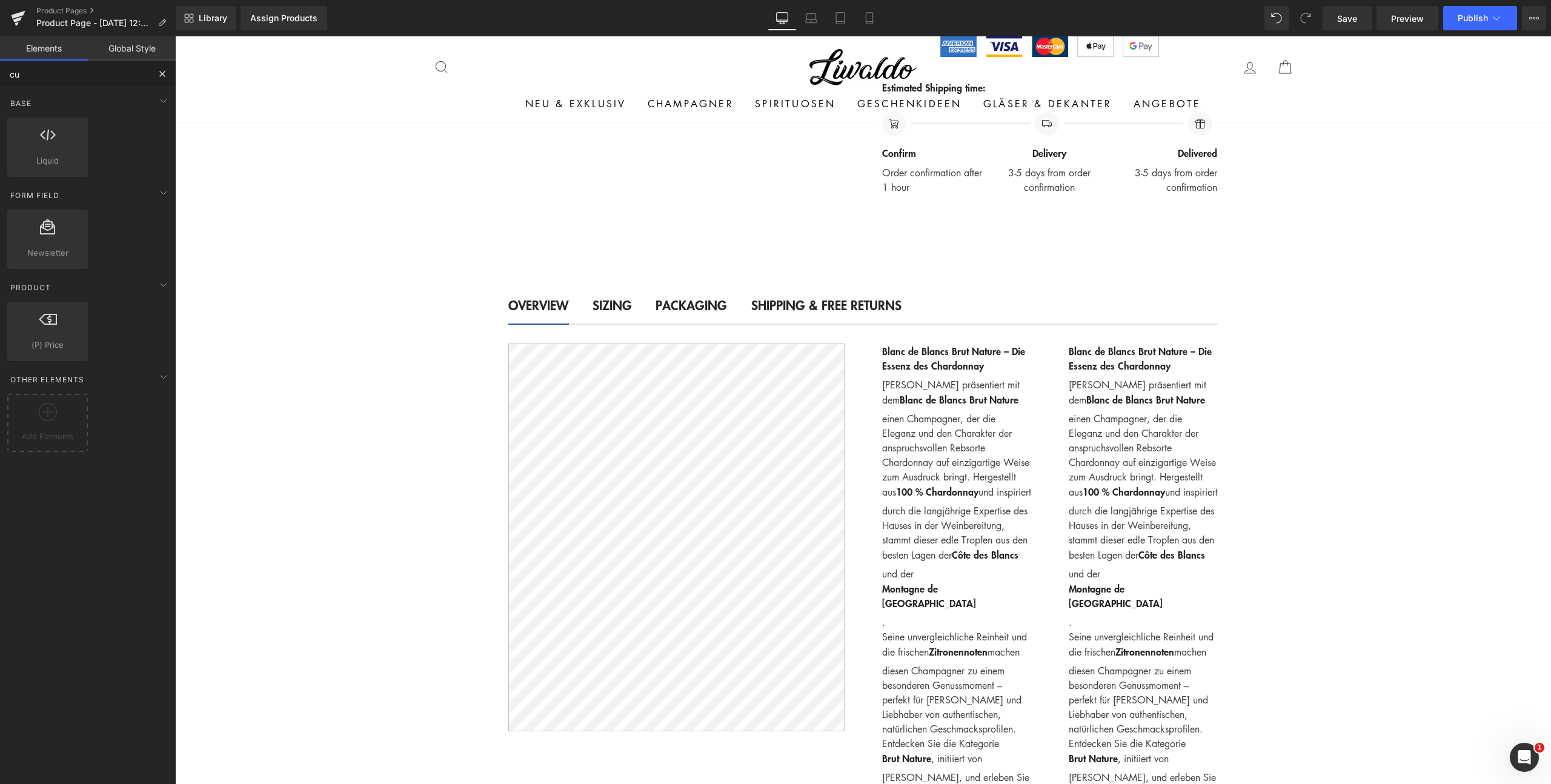
type input "c"
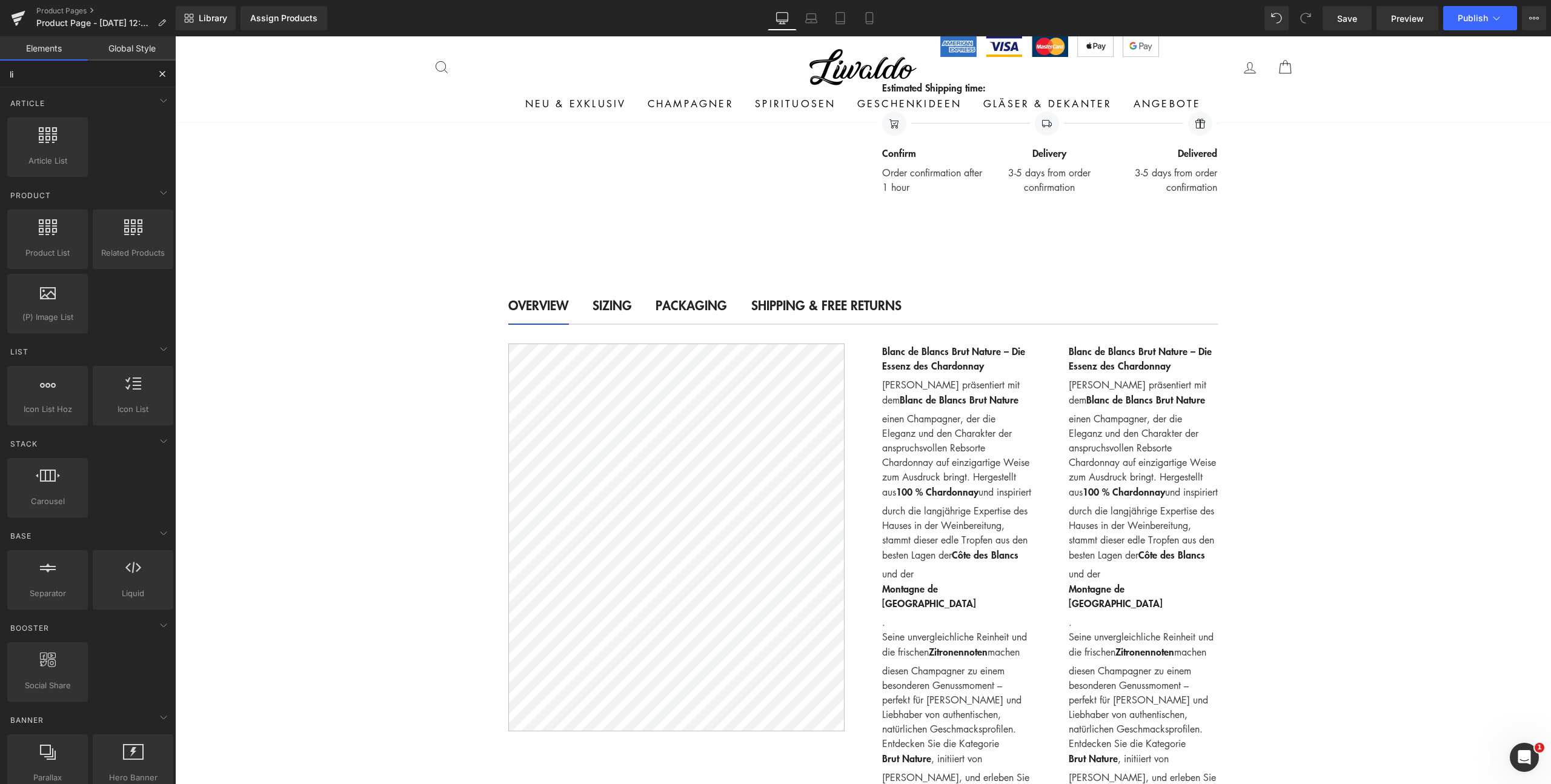
type input "liq"
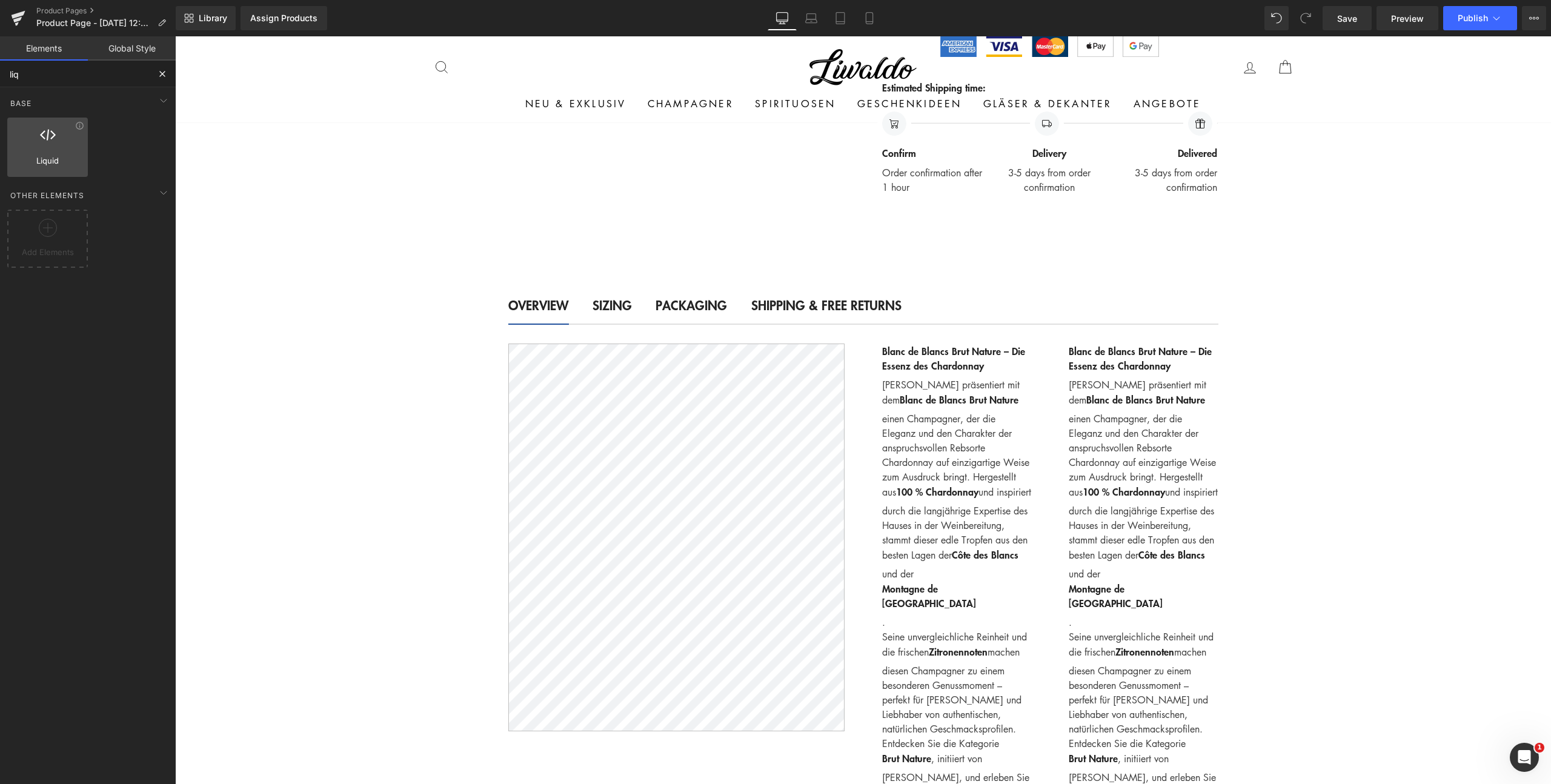
click at [57, 140] on div at bounding box center [47, 141] width 74 height 27
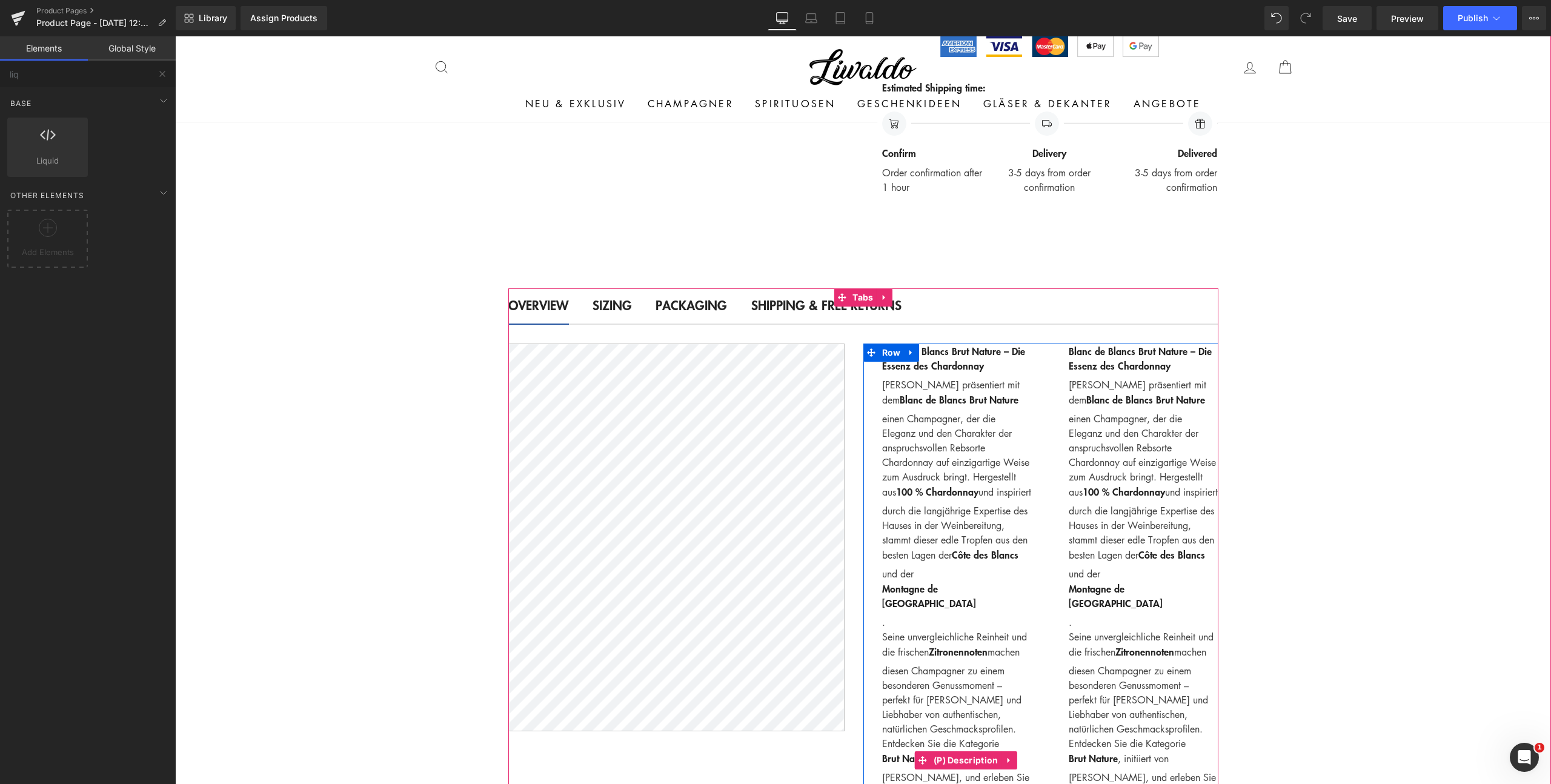
click at [954, 382] on p "Laurent-Perrier präsentiert mit dem Blanc de Blancs Brut Nature einen Champagne…" at bounding box center [957, 504] width 150 height 252
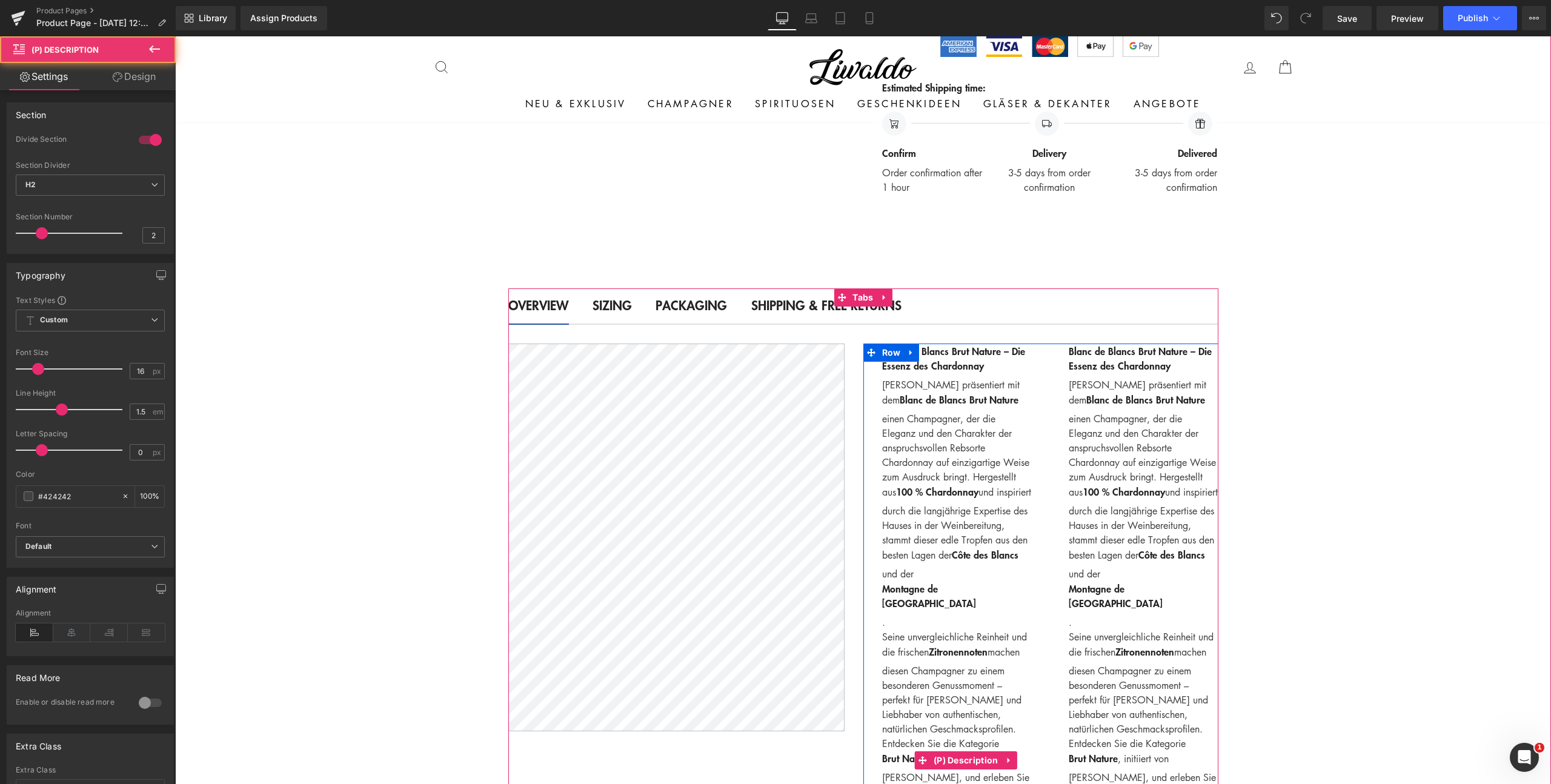
click at [935, 352] on strong "Blanc de Blancs Brut Nature – Die Essenz des Chardonnay" at bounding box center [957, 357] width 150 height 29
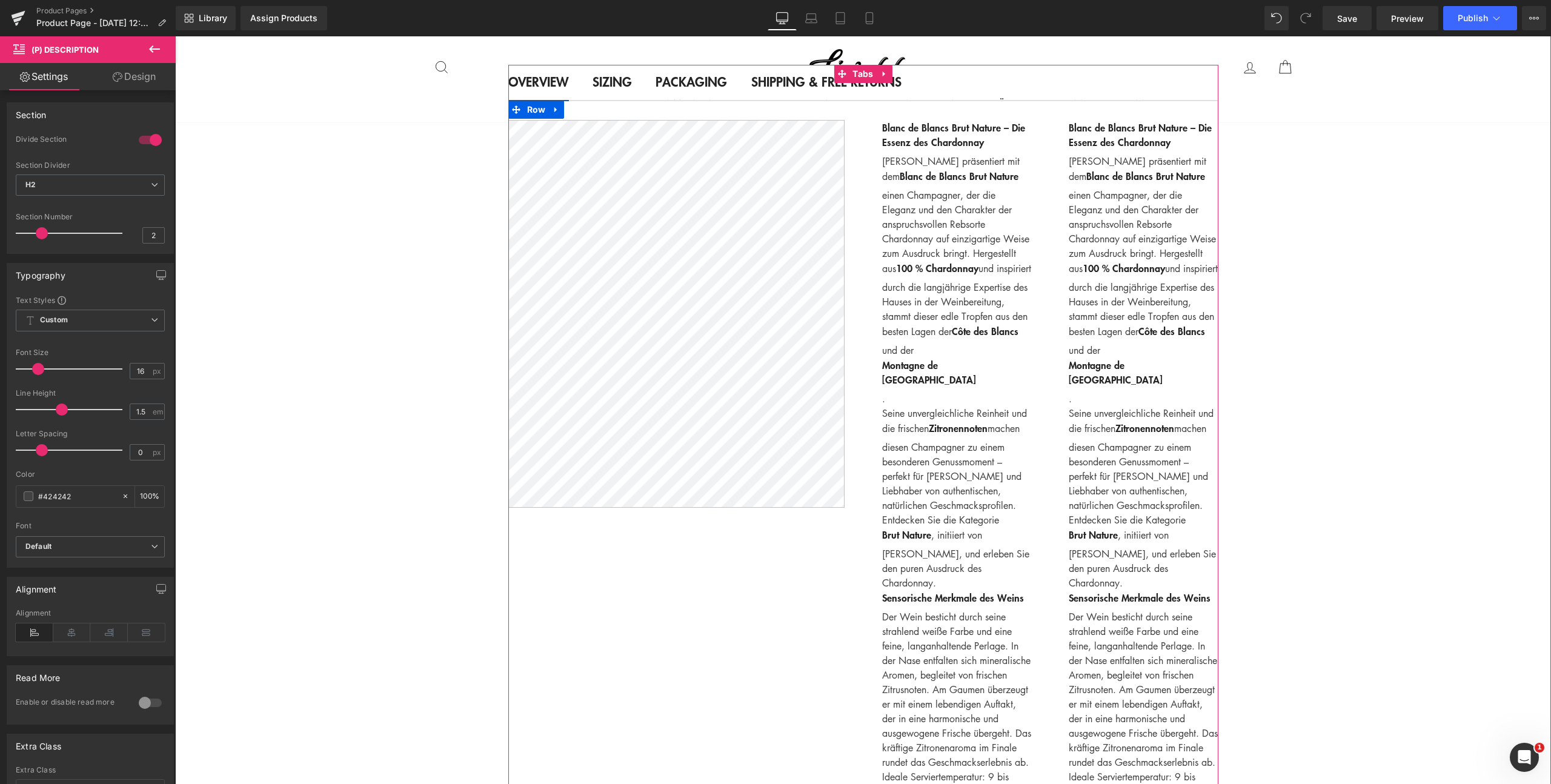
scroll to position [1348, 0]
click at [152, 51] on icon at bounding box center [154, 49] width 11 height 7
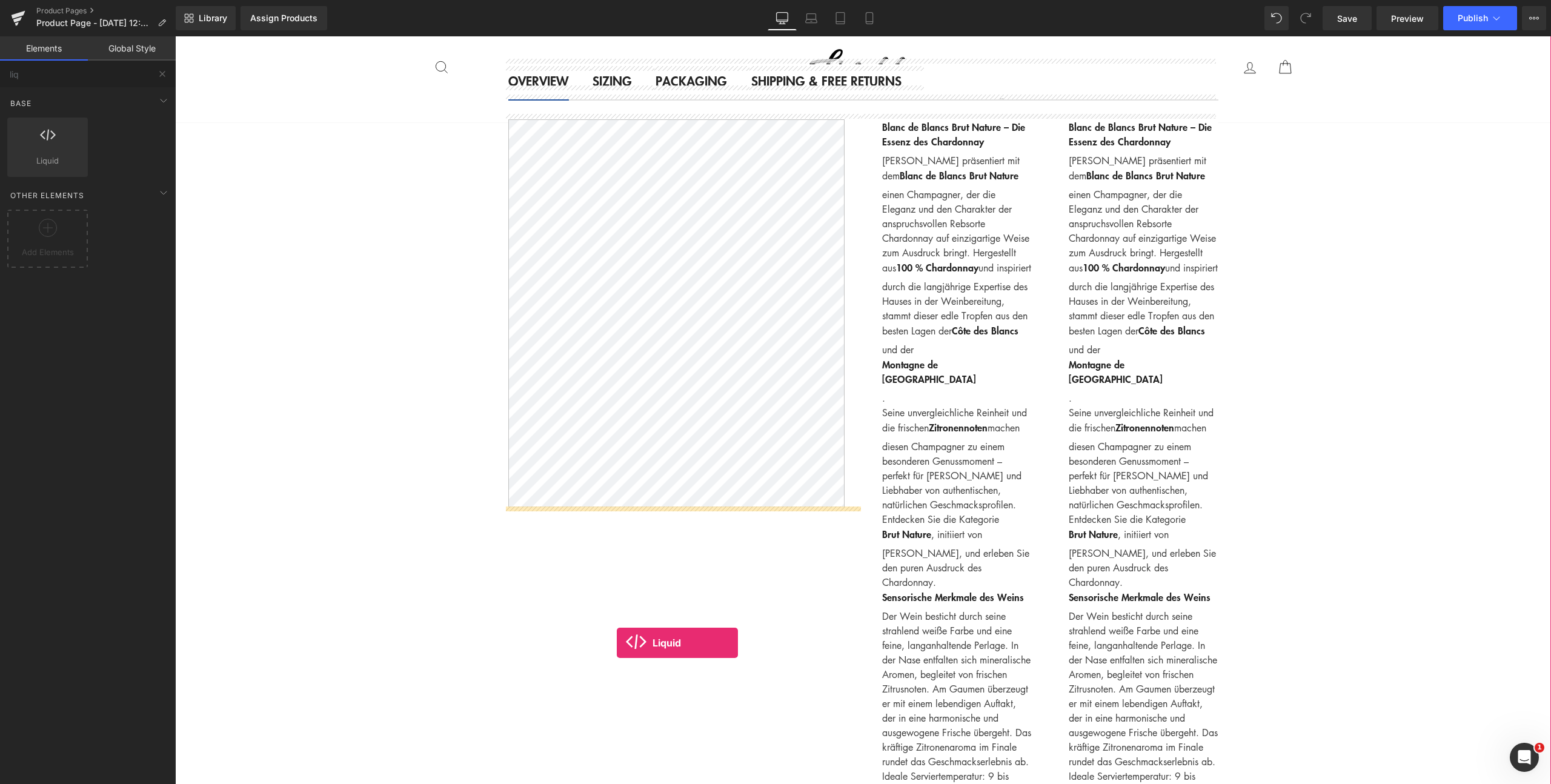
drag, startPoint x: 206, startPoint y: 178, endPoint x: 617, endPoint y: 642, distance: 619.9
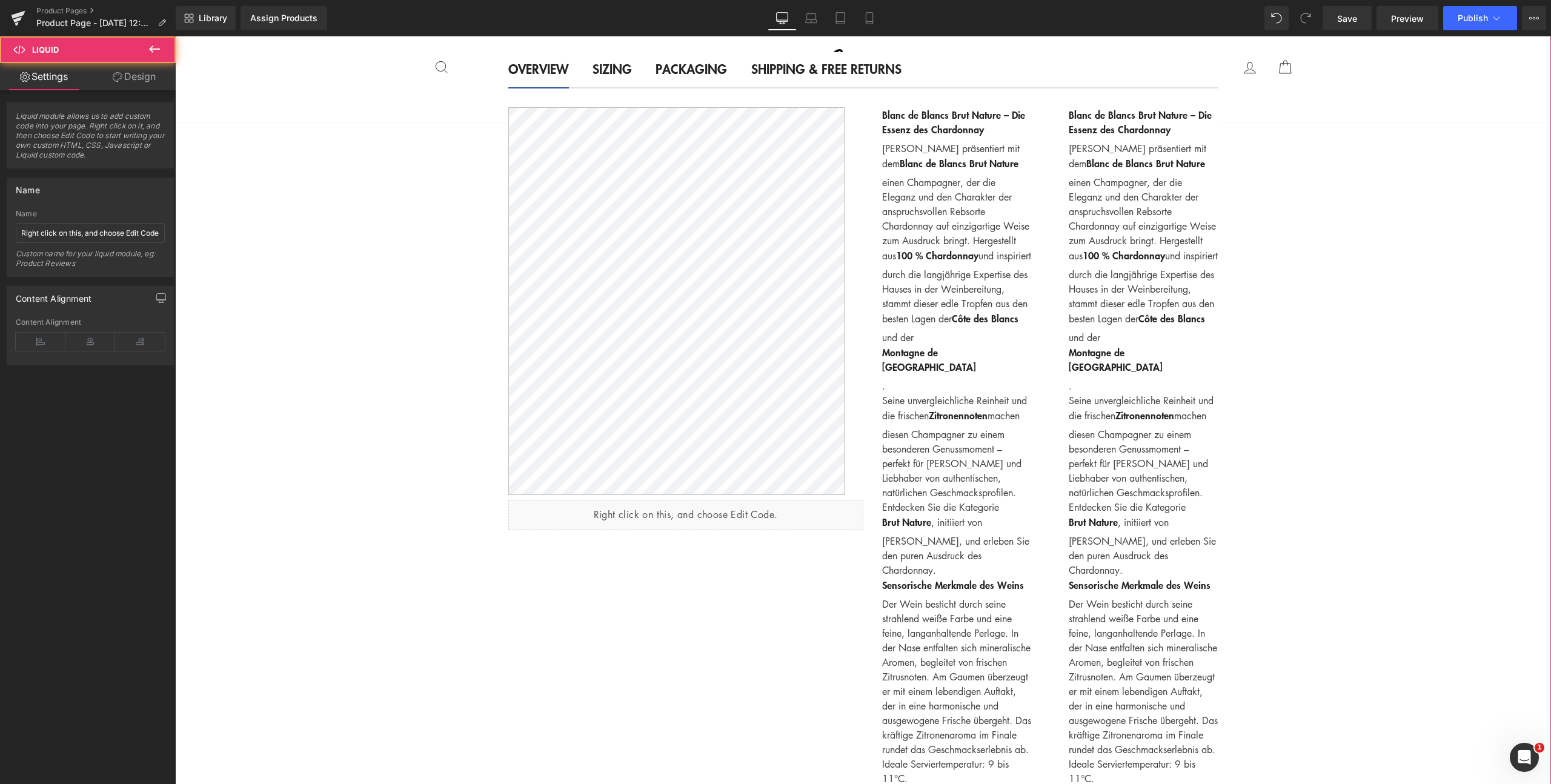
scroll to position [1335, 0]
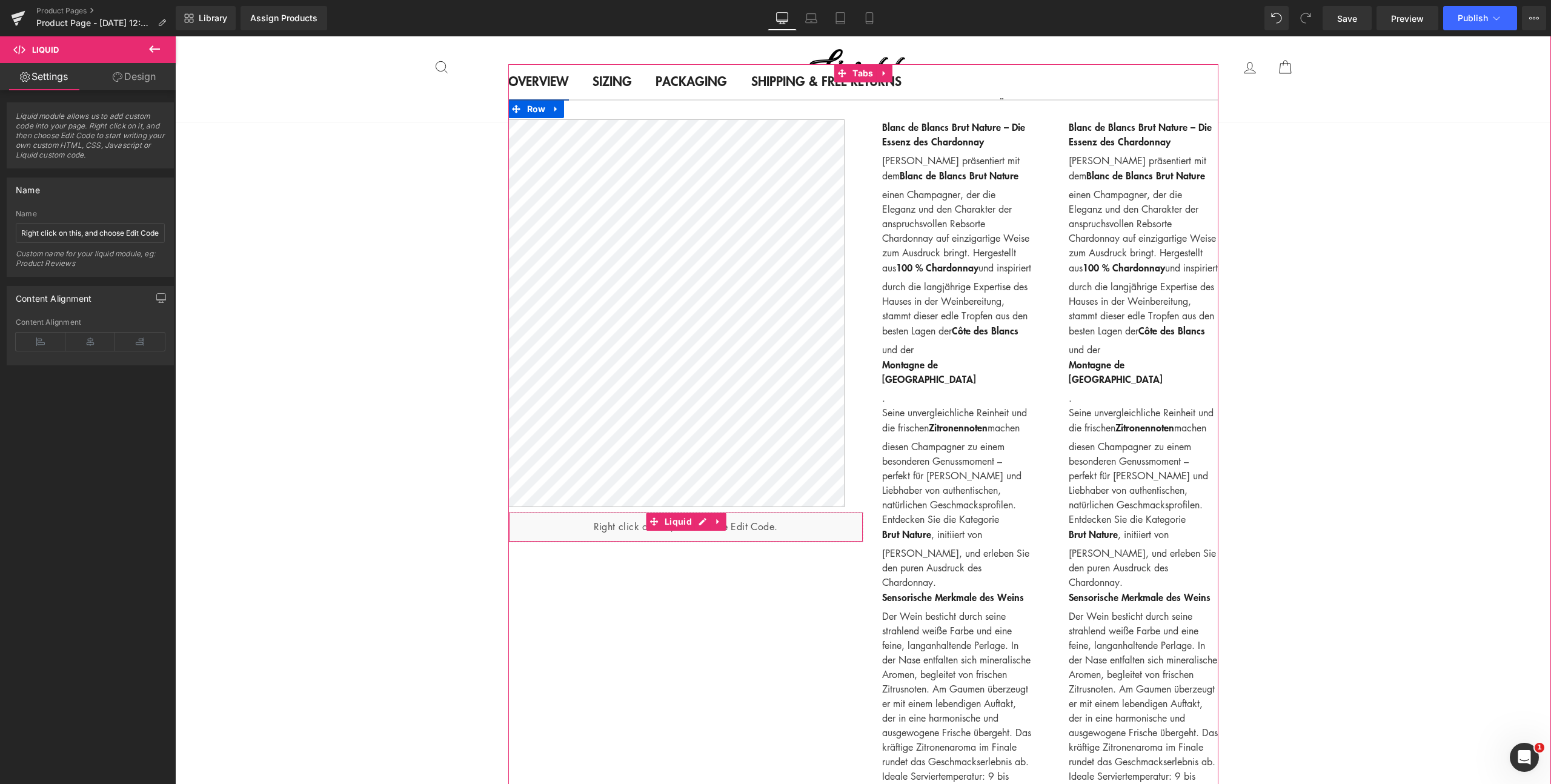
click at [636, 522] on div "Liquid" at bounding box center [686, 526] width 355 height 30
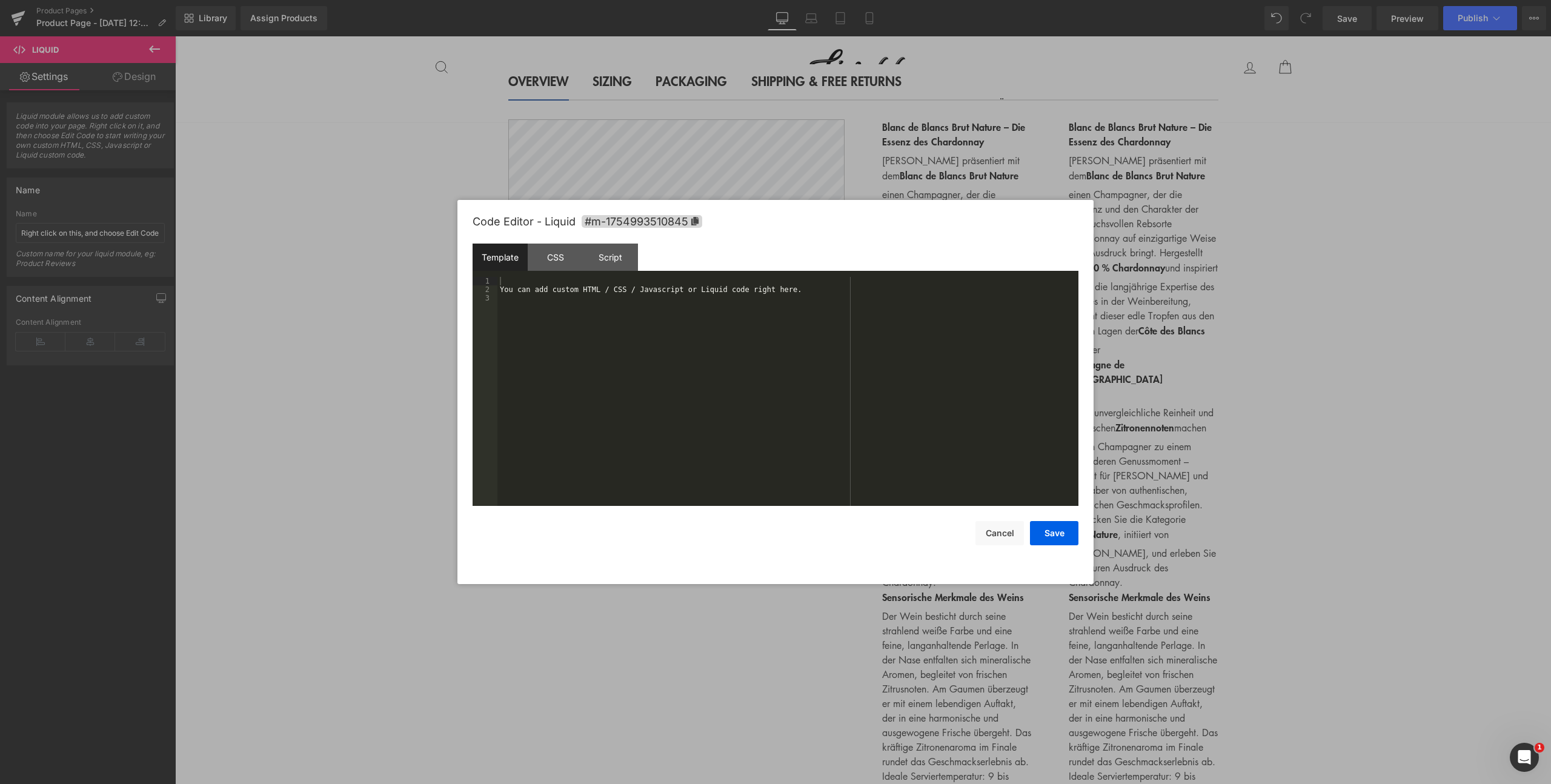
click at [630, 0] on div "Liquid You are previewing how the will restyle your page. You can not edit Elem…" at bounding box center [776, 0] width 1551 height 0
click at [552, 293] on div "You can add custom HTML / CSS / Javascript or Liquid code right here." at bounding box center [788, 400] width 581 height 246
click at [525, 354] on div "You can add custom HTML / CSS / Javascript or Liquid code right here." at bounding box center [788, 400] width 581 height 246
click at [498, 282] on div "grundpreis.grundpreis" at bounding box center [788, 400] width 581 height 246
click at [726, 292] on div "{{ product.metafields.grundpreis.grundpreis" at bounding box center [788, 400] width 581 height 246
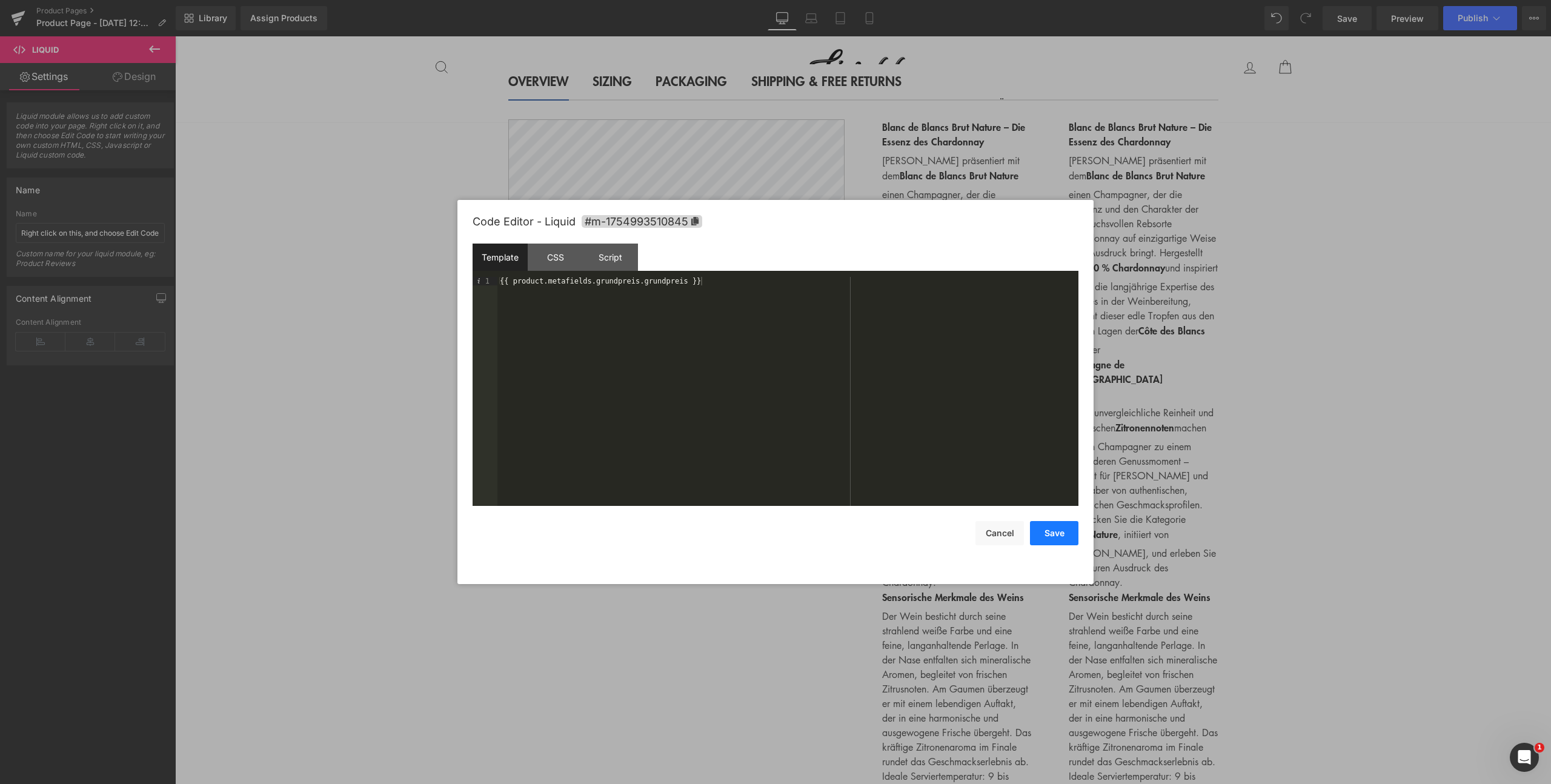
click at [1041, 539] on button "Save" at bounding box center [1055, 533] width 49 height 24
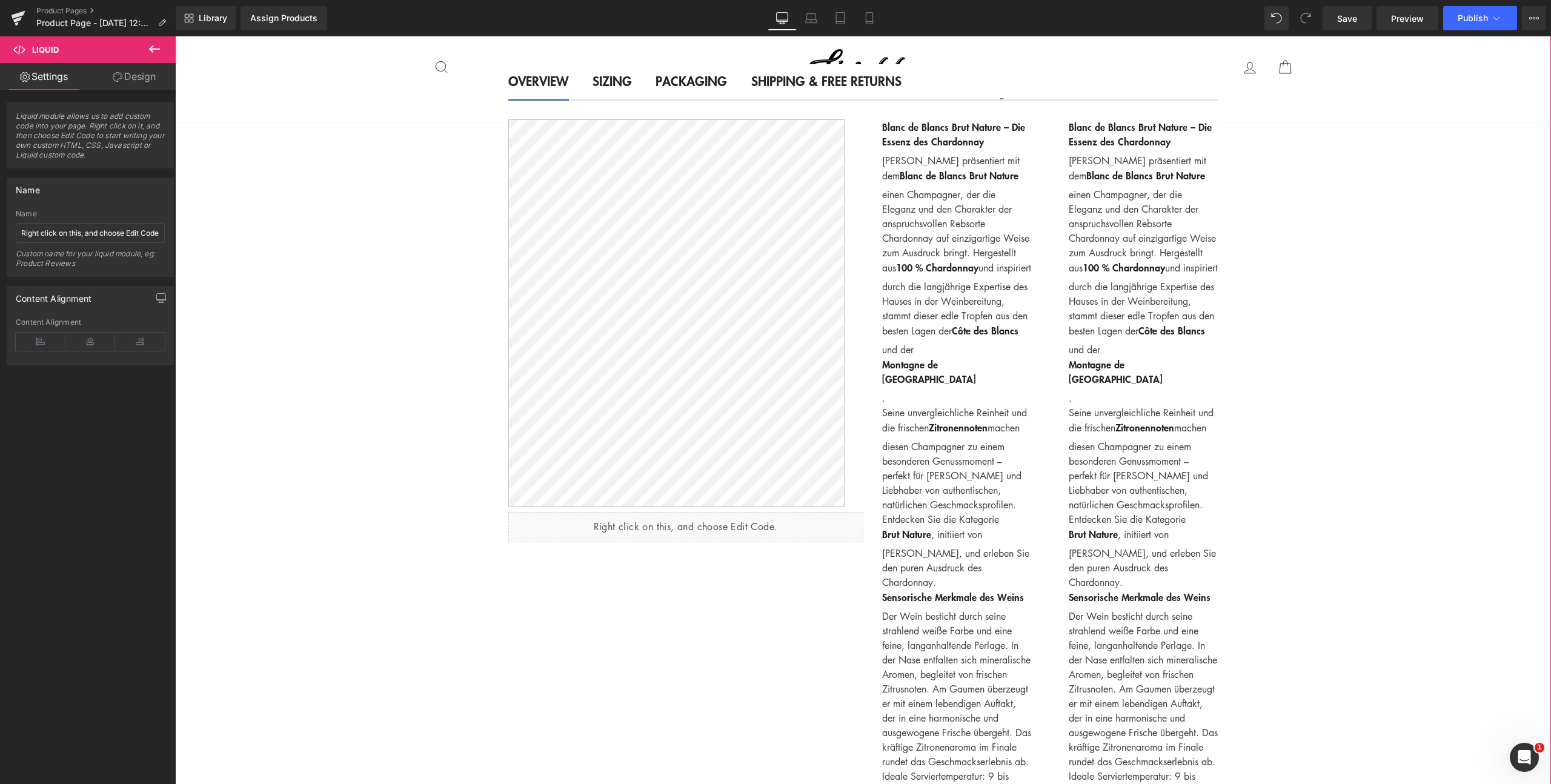
click at [314, 430] on div "(P) Image List ‹" at bounding box center [863, 111] width 1376 height 2556
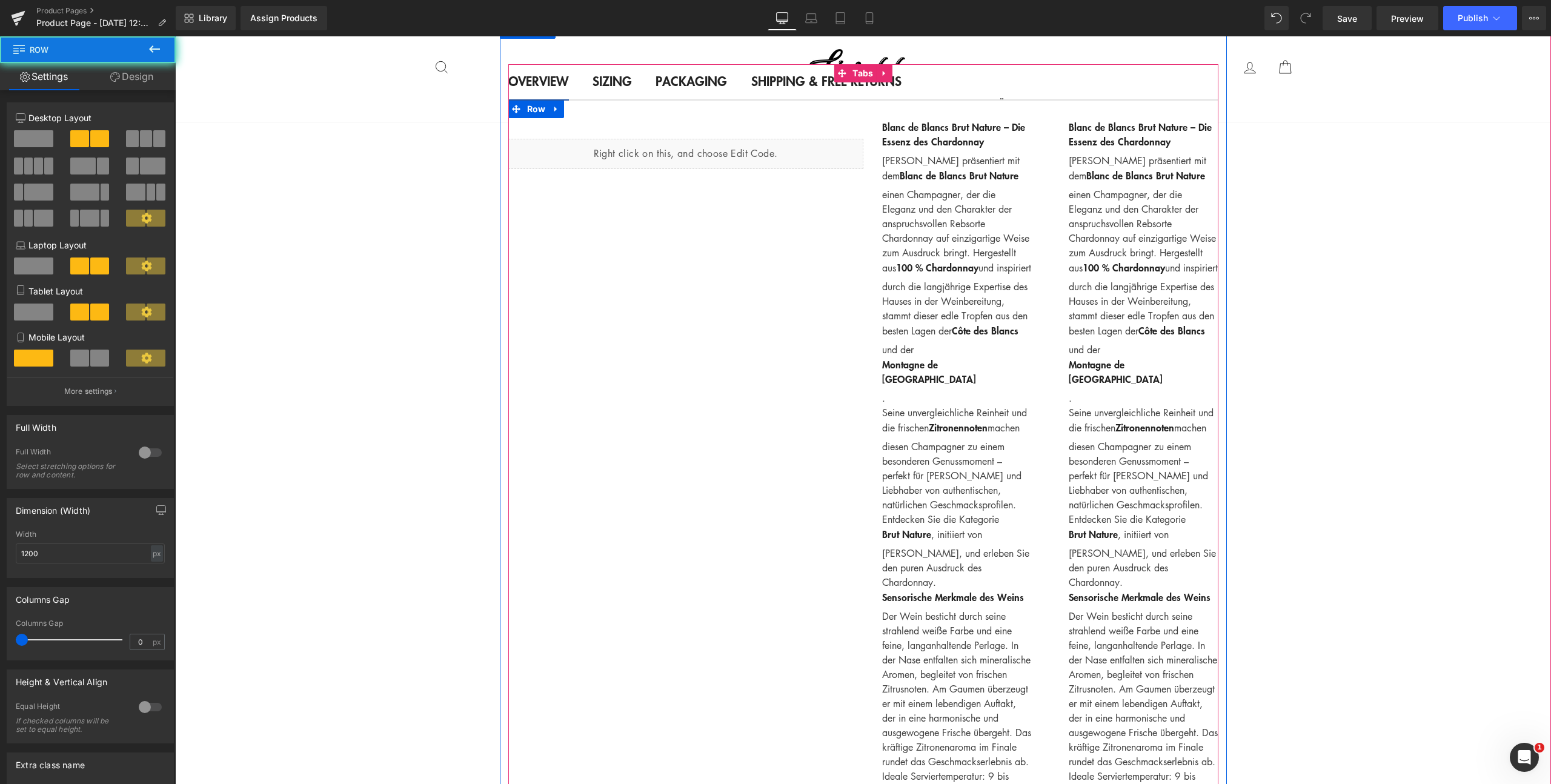
click at [666, 169] on div "Liquid" at bounding box center [686, 154] width 355 height 30
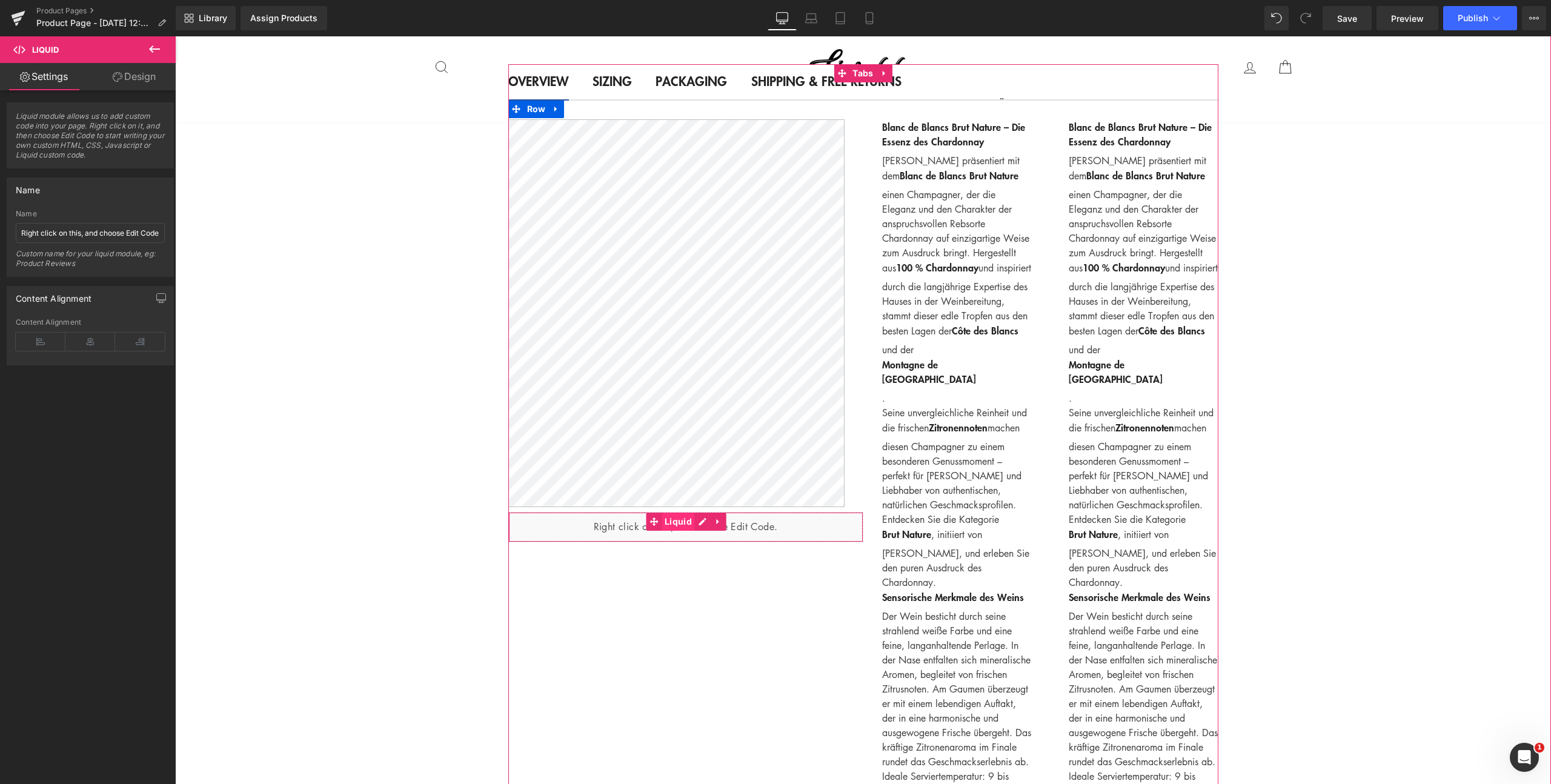
click at [674, 518] on span "Liquid" at bounding box center [678, 521] width 33 height 18
click at [117, 80] on icon at bounding box center [117, 77] width 9 height 9
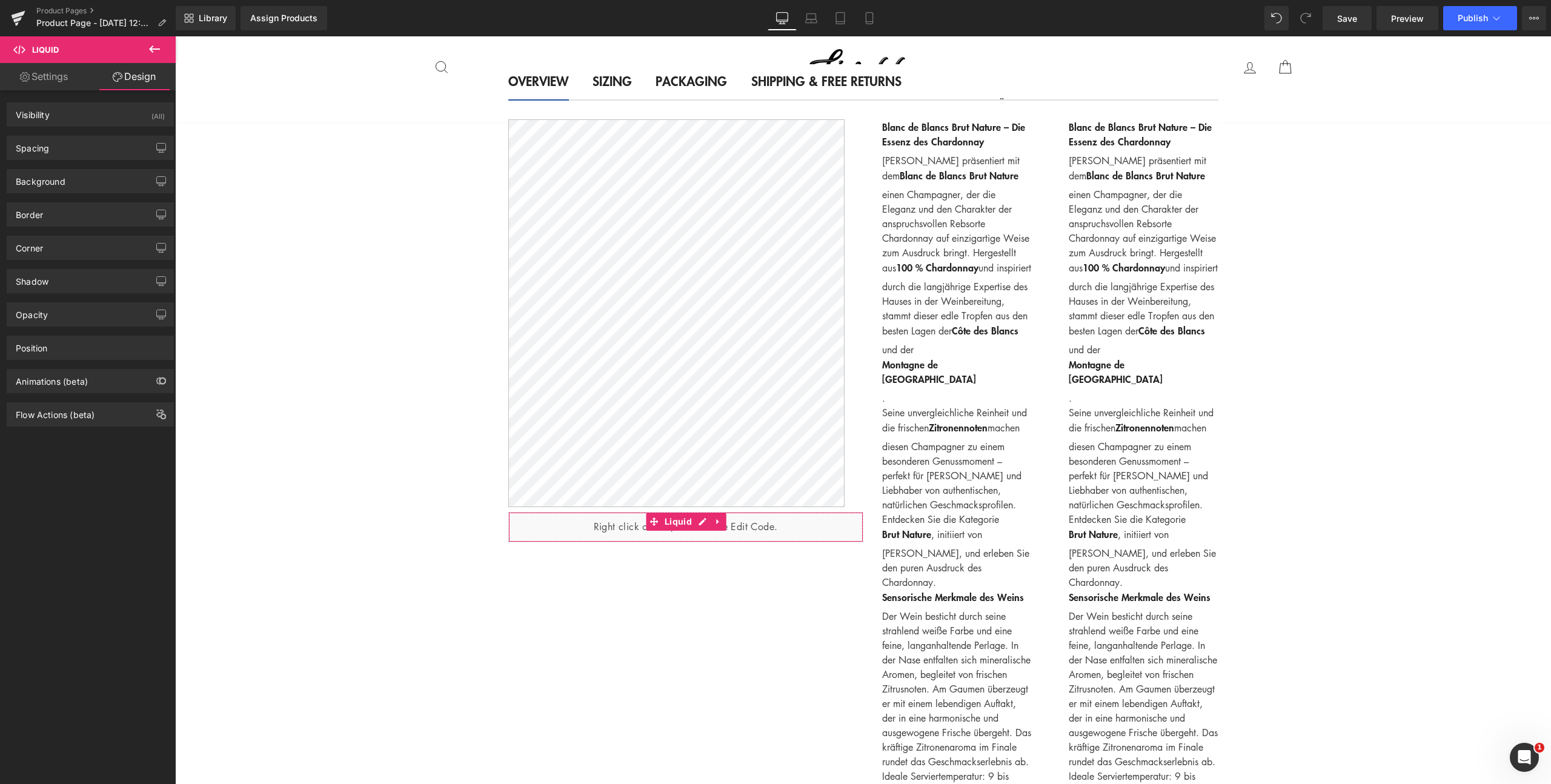
click at [57, 78] on link "Settings" at bounding box center [44, 76] width 88 height 27
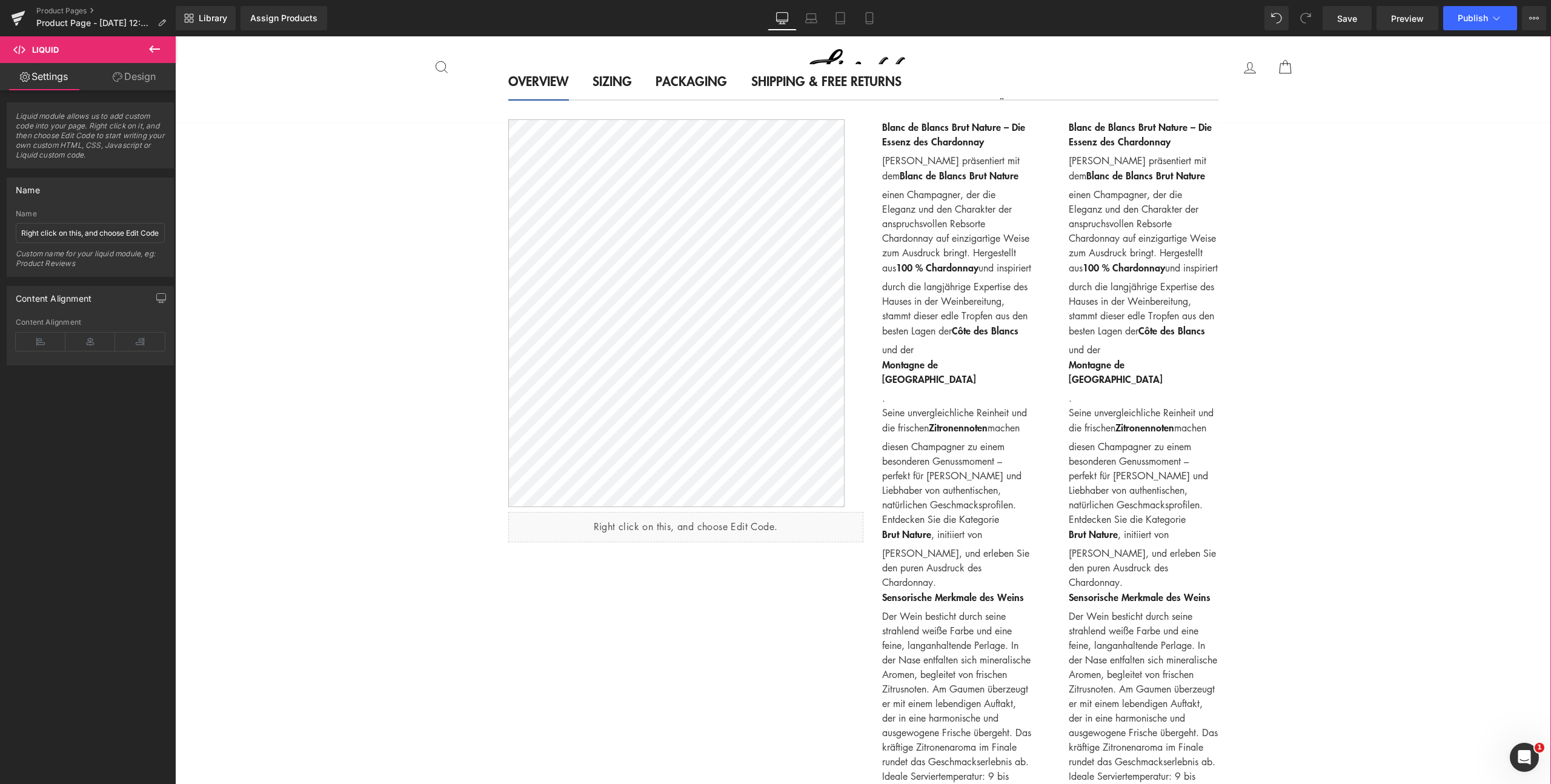
click at [305, 145] on div "(P) Image List ‹" at bounding box center [863, 111] width 1376 height 2556
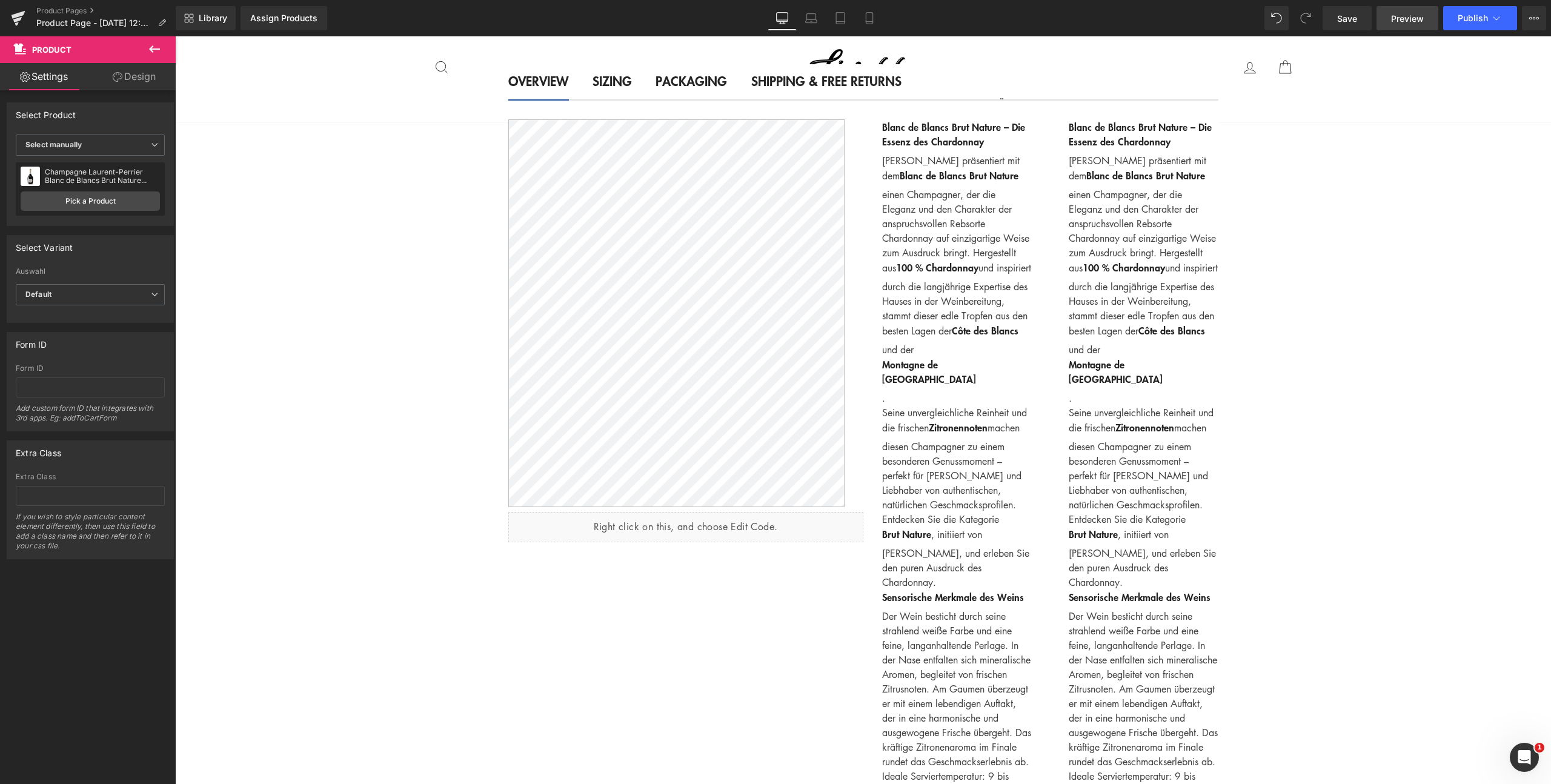
click at [1417, 17] on span "Preview" at bounding box center [1407, 18] width 33 height 13
